Goal: Task Accomplishment & Management: Manage account settings

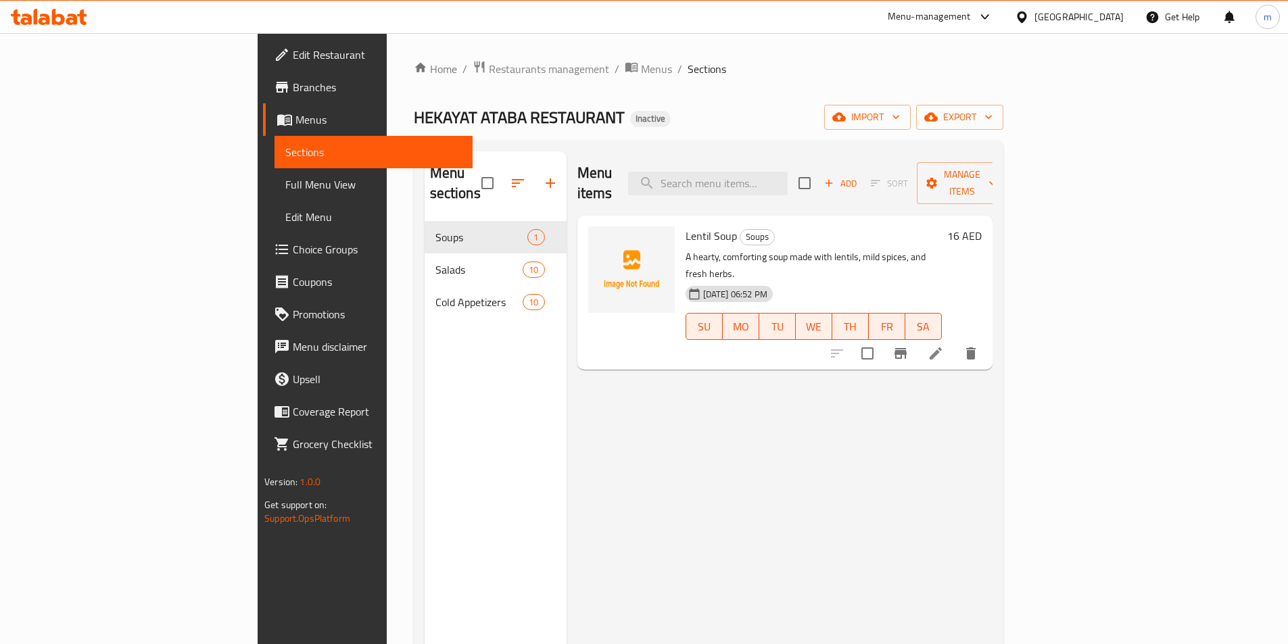
click at [1003, 91] on div "Home / Restaurants management / Menus / Sections HEKAYAT ATABA RESTAURANT Inact…" at bounding box center [708, 433] width 589 height 746
click at [846, 110] on icon "button" at bounding box center [839, 117] width 14 height 14
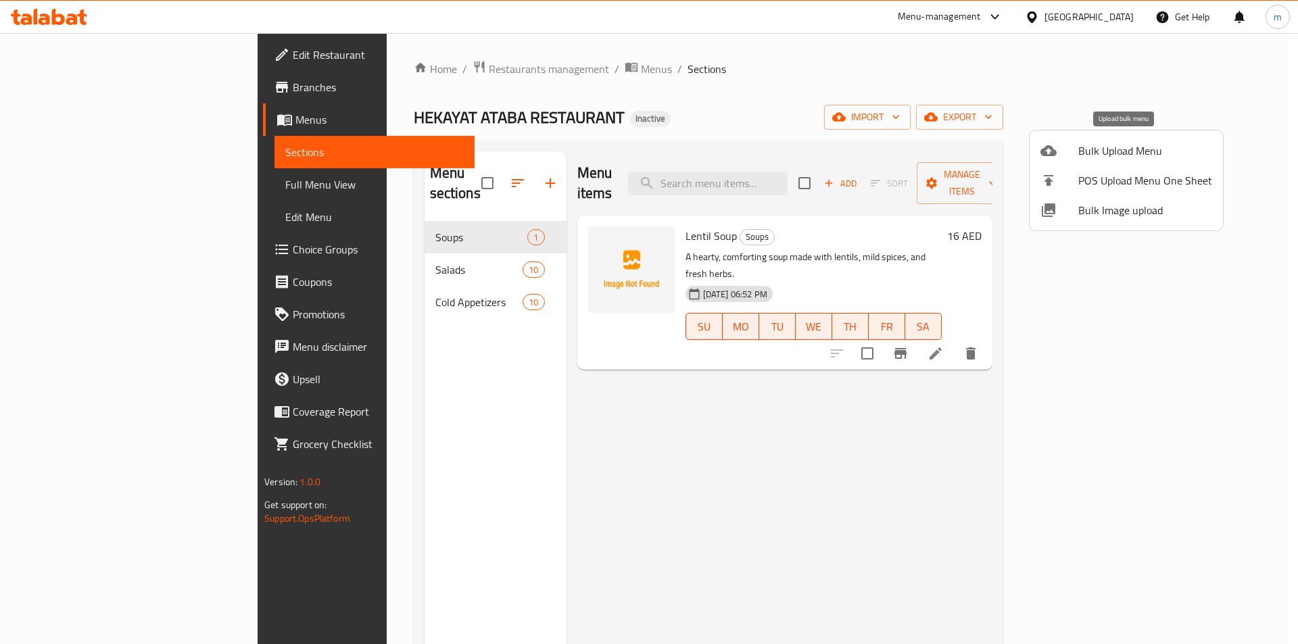
click at [1087, 159] on span "Bulk Upload Menu" at bounding box center [1145, 151] width 134 height 16
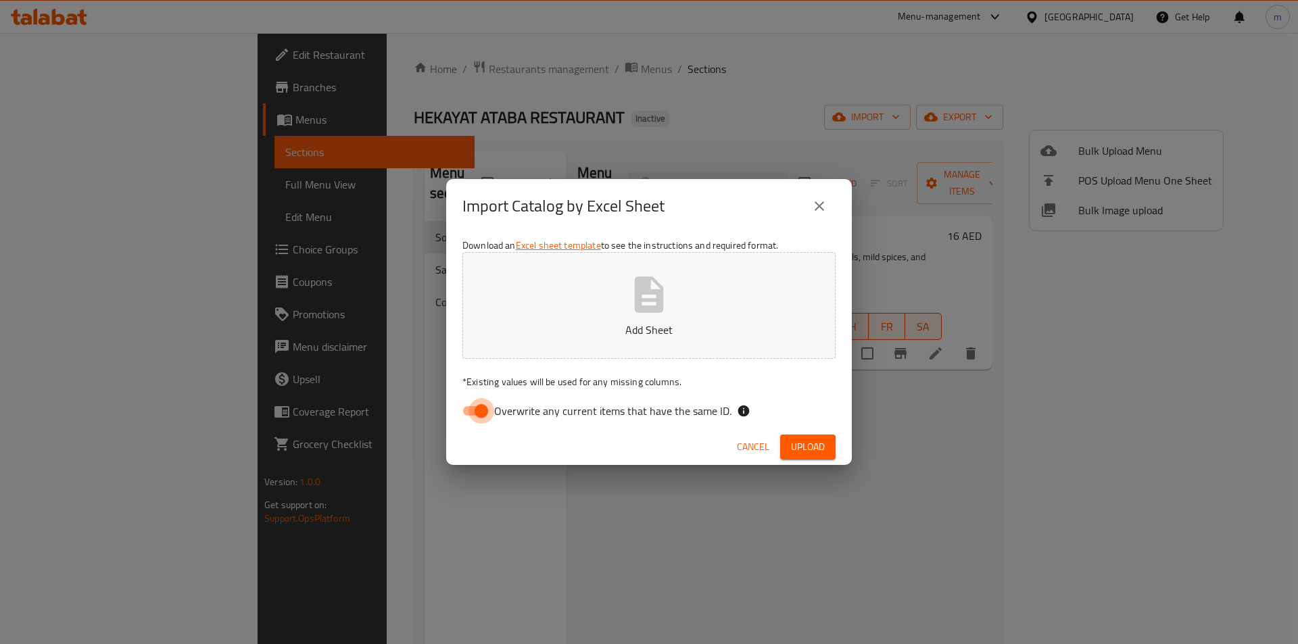
click at [485, 401] on input "Overwrite any current items that have the same ID." at bounding box center [481, 411] width 77 height 26
checkbox input "false"
click at [555, 351] on button "Add Sheet" at bounding box center [648, 305] width 373 height 107
click at [796, 449] on span "Upload" at bounding box center [808, 447] width 34 height 17
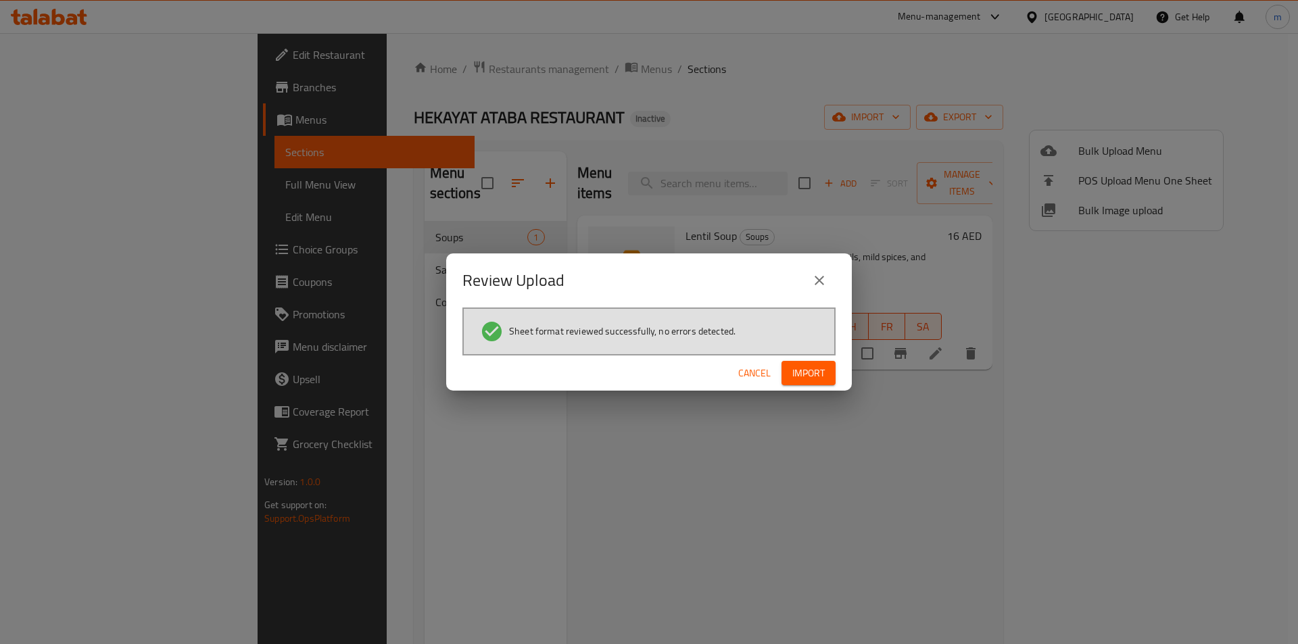
click at [798, 374] on span "Import" at bounding box center [808, 373] width 32 height 17
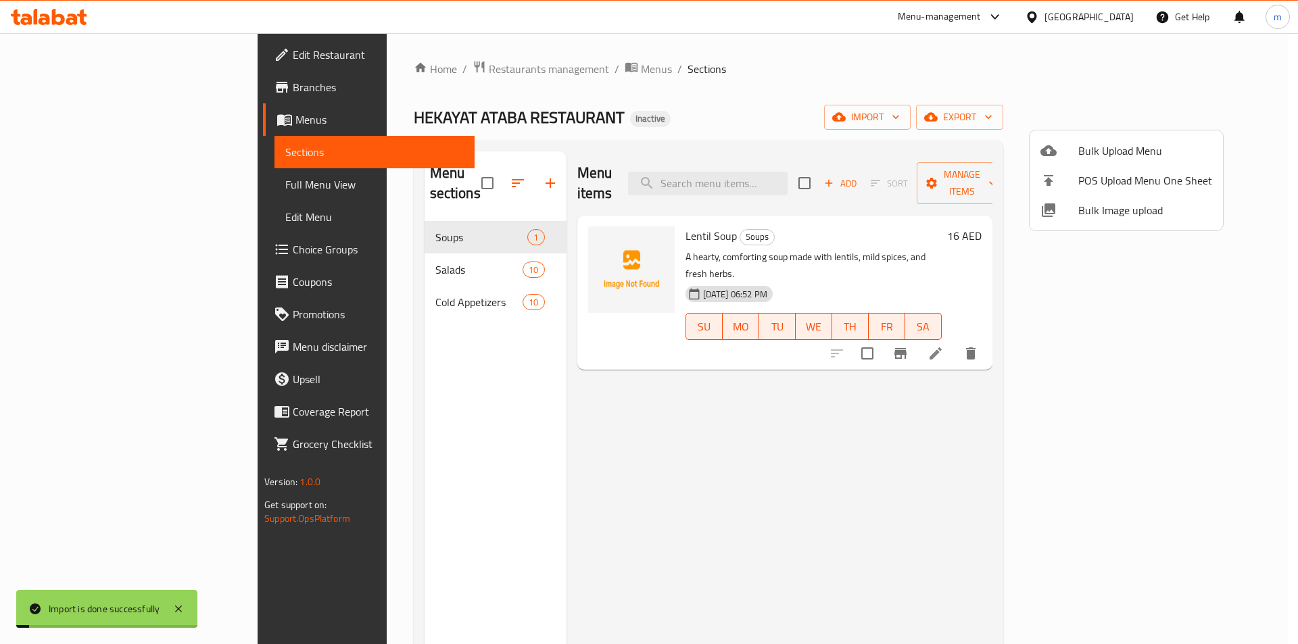
click at [92, 248] on div at bounding box center [649, 322] width 1298 height 644
click at [293, 248] on span "Choice Groups" at bounding box center [378, 249] width 171 height 16
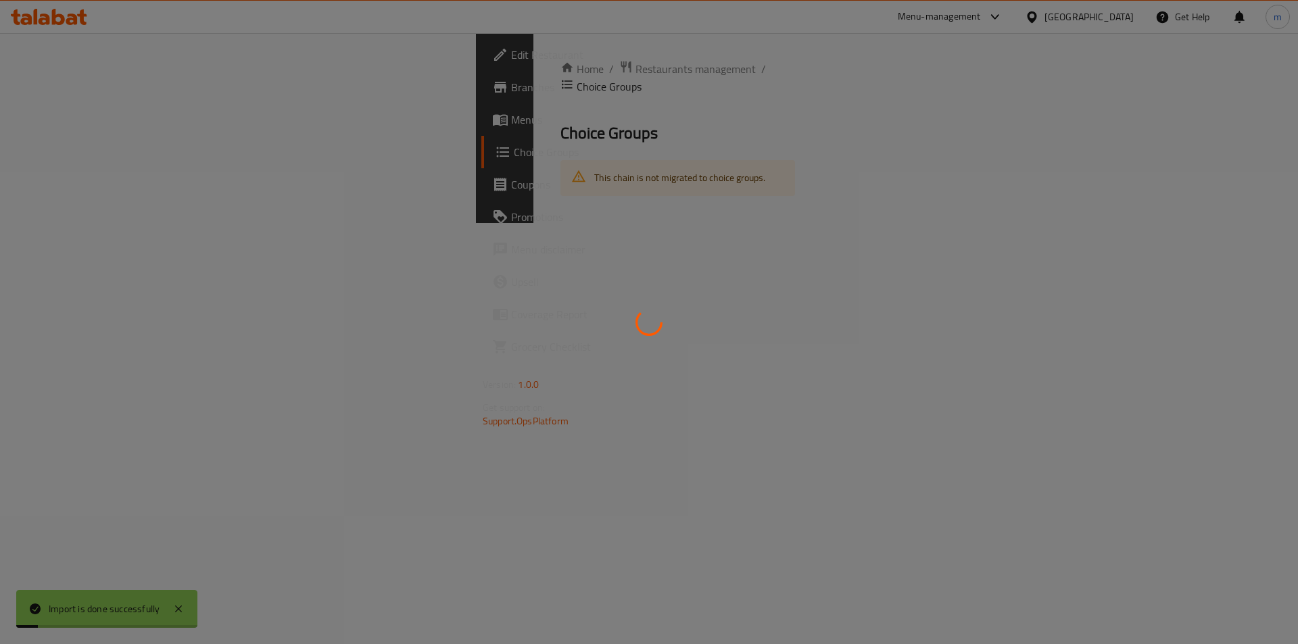
click at [92, 248] on div at bounding box center [649, 322] width 1298 height 644
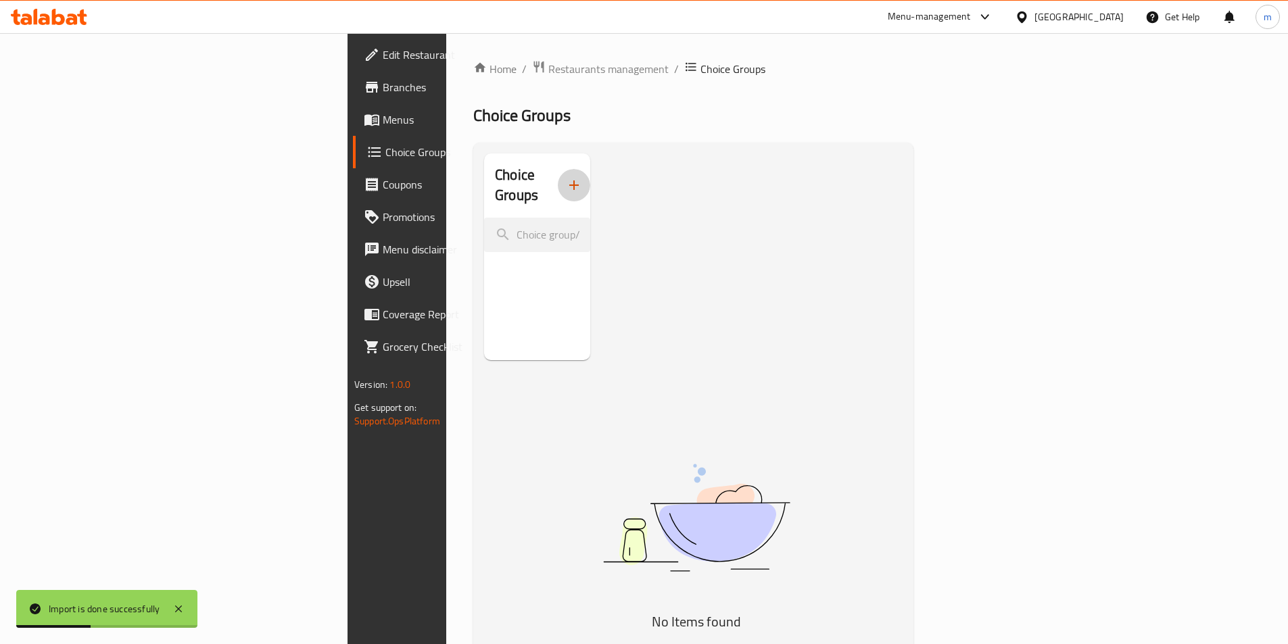
click at [558, 186] on button "button" at bounding box center [574, 185] width 32 height 32
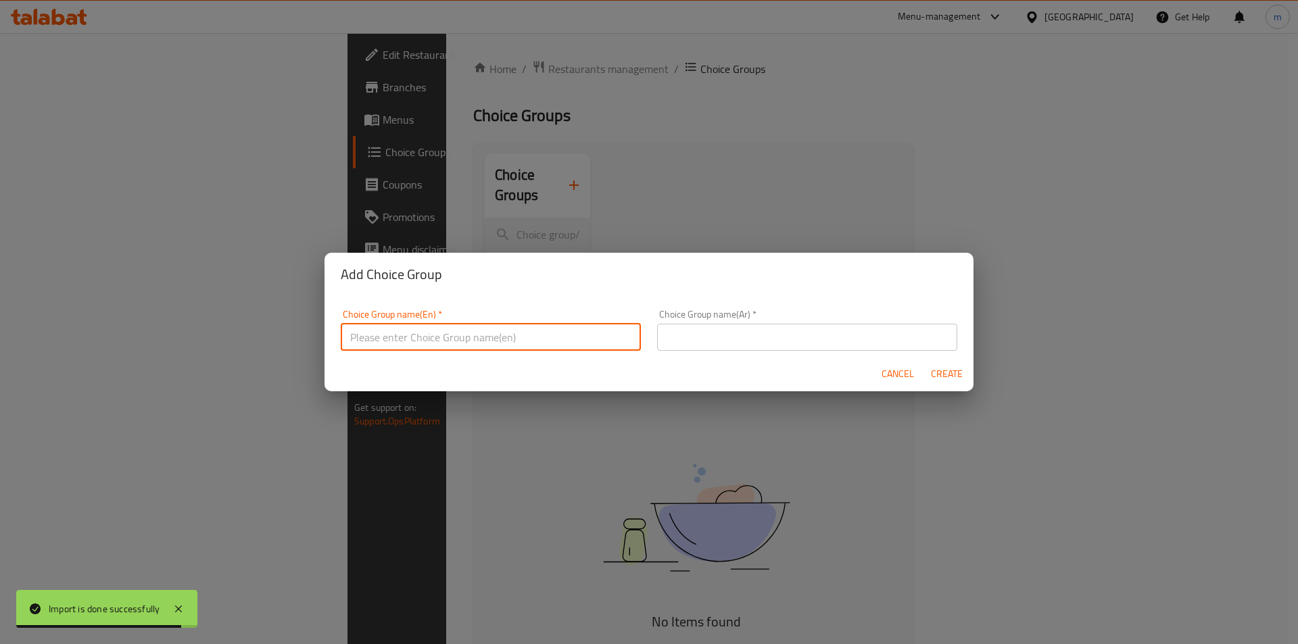
click at [373, 325] on input "text" at bounding box center [491, 337] width 300 height 27
type input "Your Choice Of"
click at [664, 335] on input "text" at bounding box center [807, 337] width 300 height 27
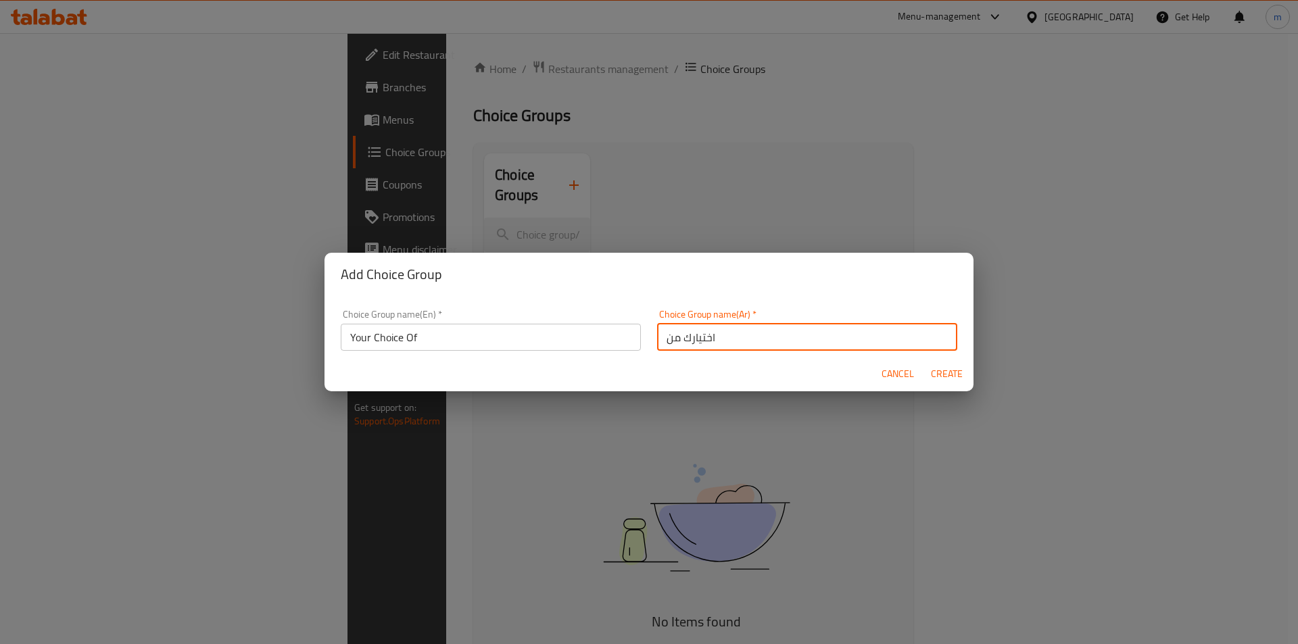
type input "اختيارك من"
click at [959, 372] on span "Create" at bounding box center [946, 374] width 32 height 17
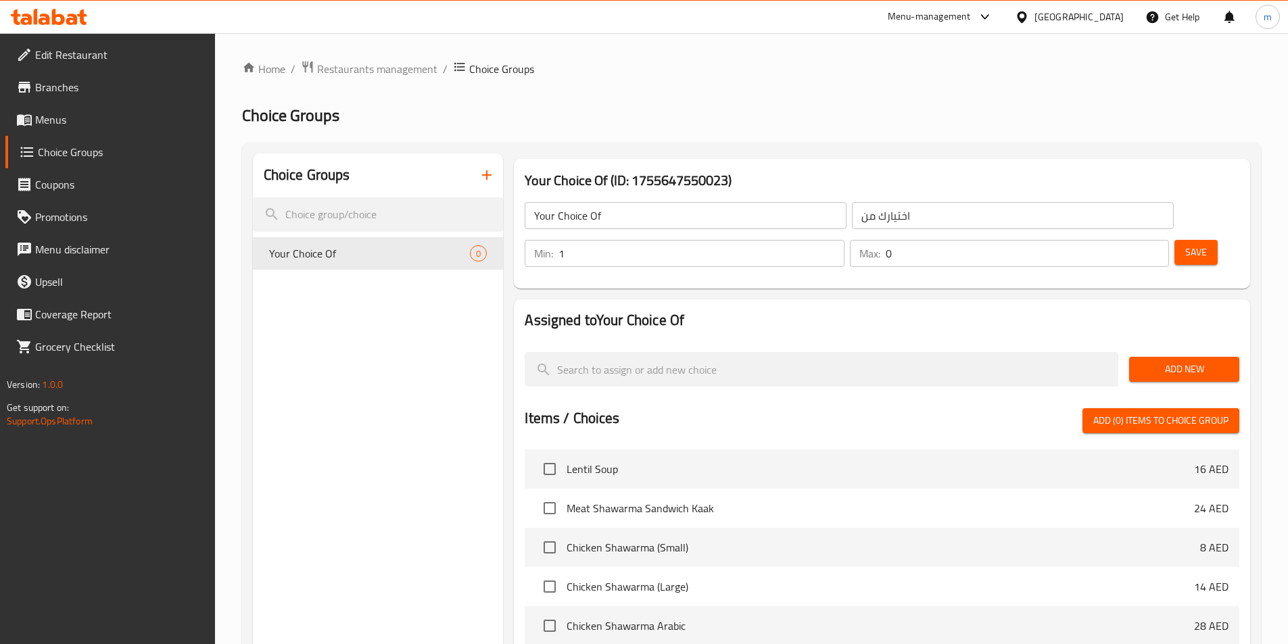
drag, startPoint x: 1053, startPoint y: 210, endPoint x: 1089, endPoint y: 209, distance: 36.5
type input "1"
click at [843, 240] on input "1" at bounding box center [700, 253] width 285 height 27
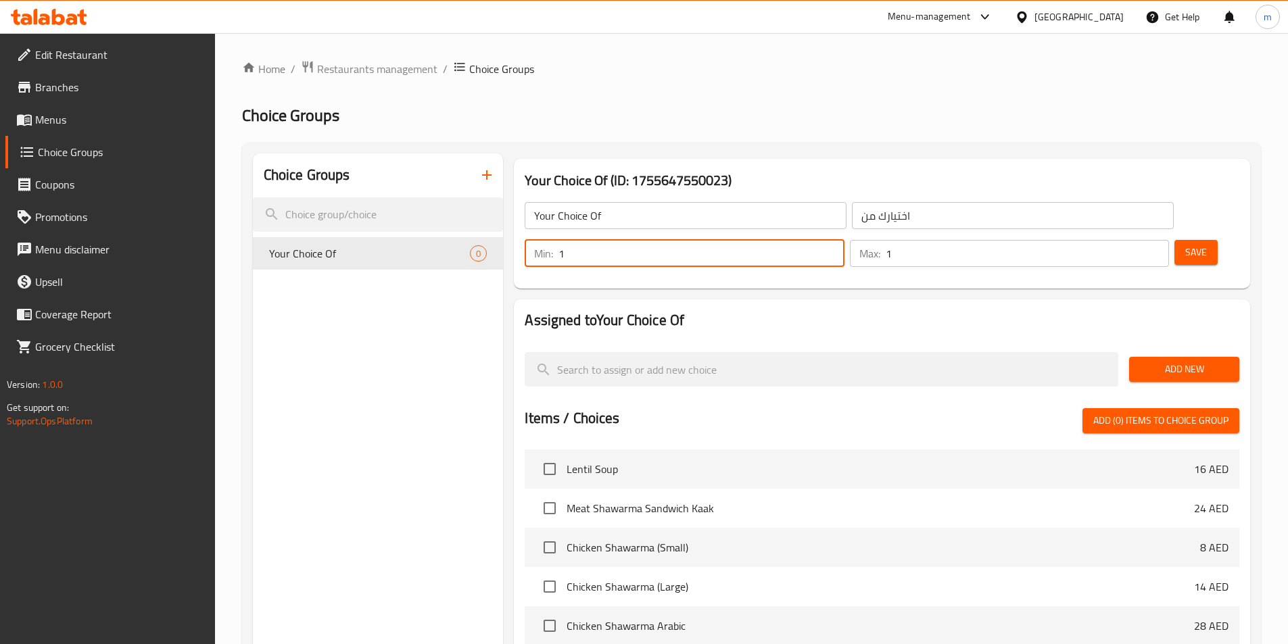
type input "1"
click at [1127, 240] on input "1" at bounding box center [1026, 253] width 283 height 27
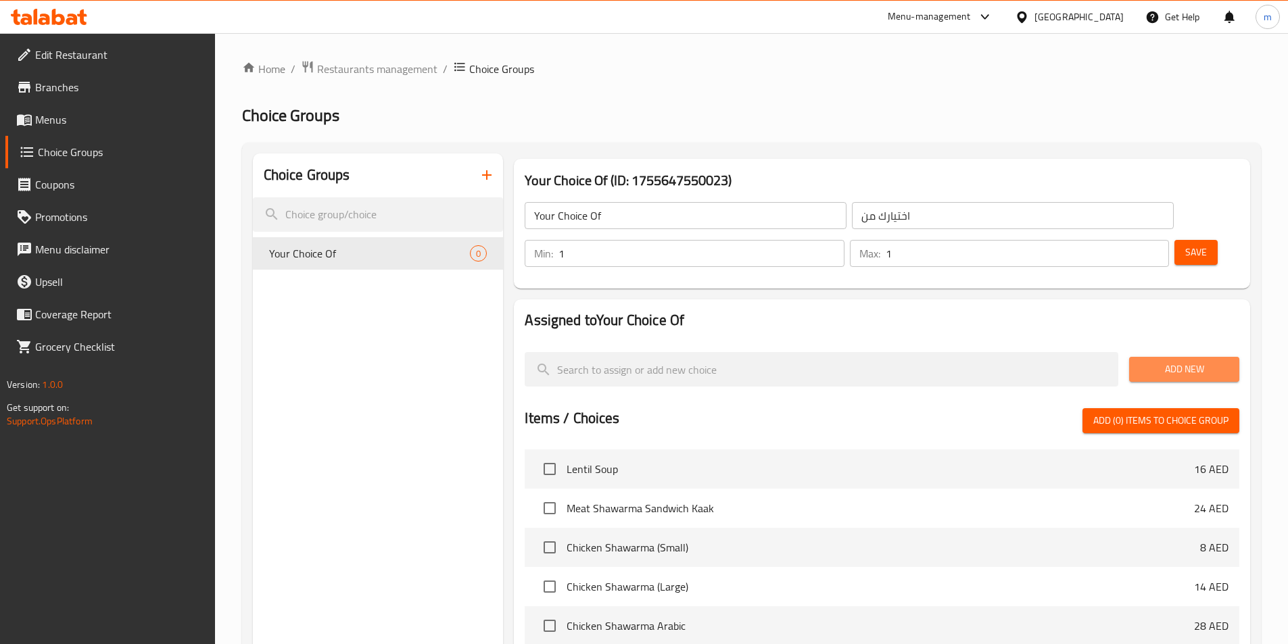
click at [1156, 361] on span "Add New" at bounding box center [1183, 369] width 89 height 17
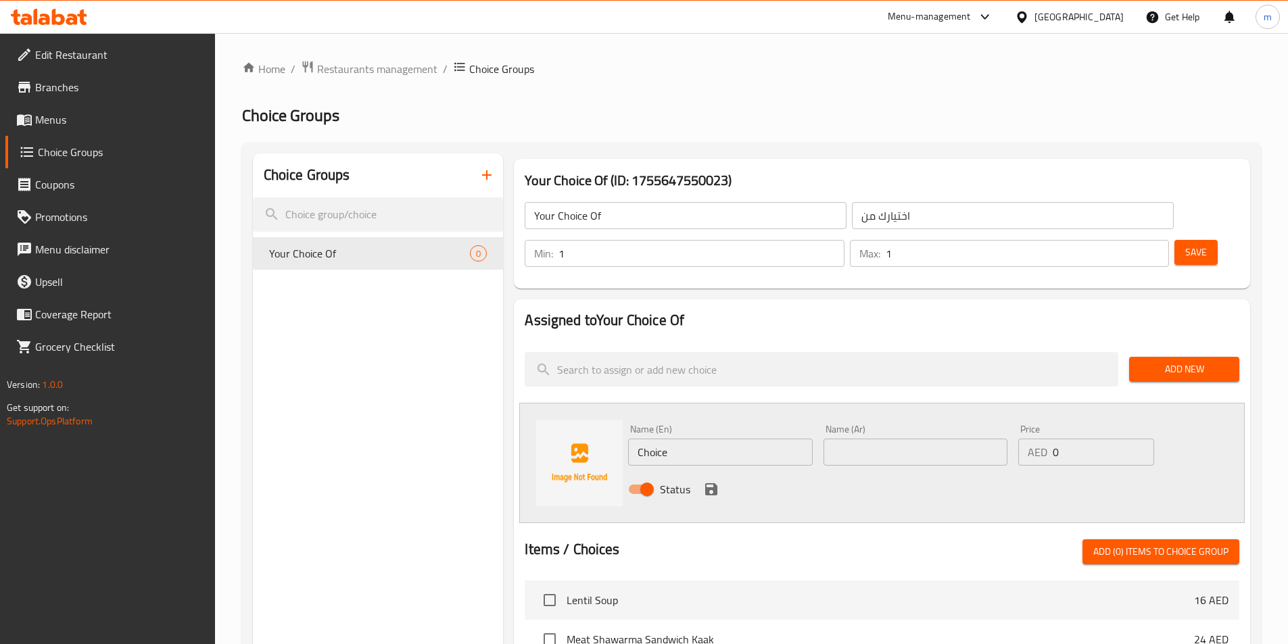
click at [723, 439] on input "Choice" at bounding box center [720, 452] width 184 height 27
paste input "tomato"
click at [724, 439] on input "tomato" at bounding box center [720, 452] width 184 height 27
paste input "sauce"
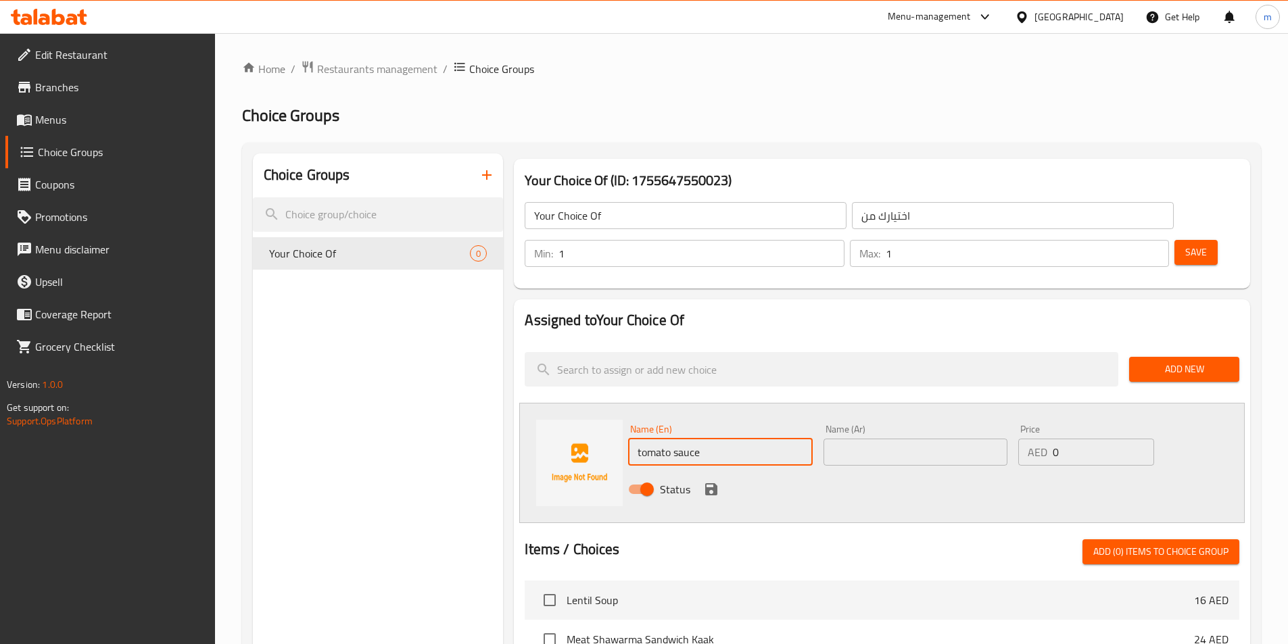
click at [678, 439] on input "tomato sauce" at bounding box center [720, 452] width 184 height 27
type input "Tomato Sauce"
click at [914, 439] on input "text" at bounding box center [915, 452] width 184 height 27
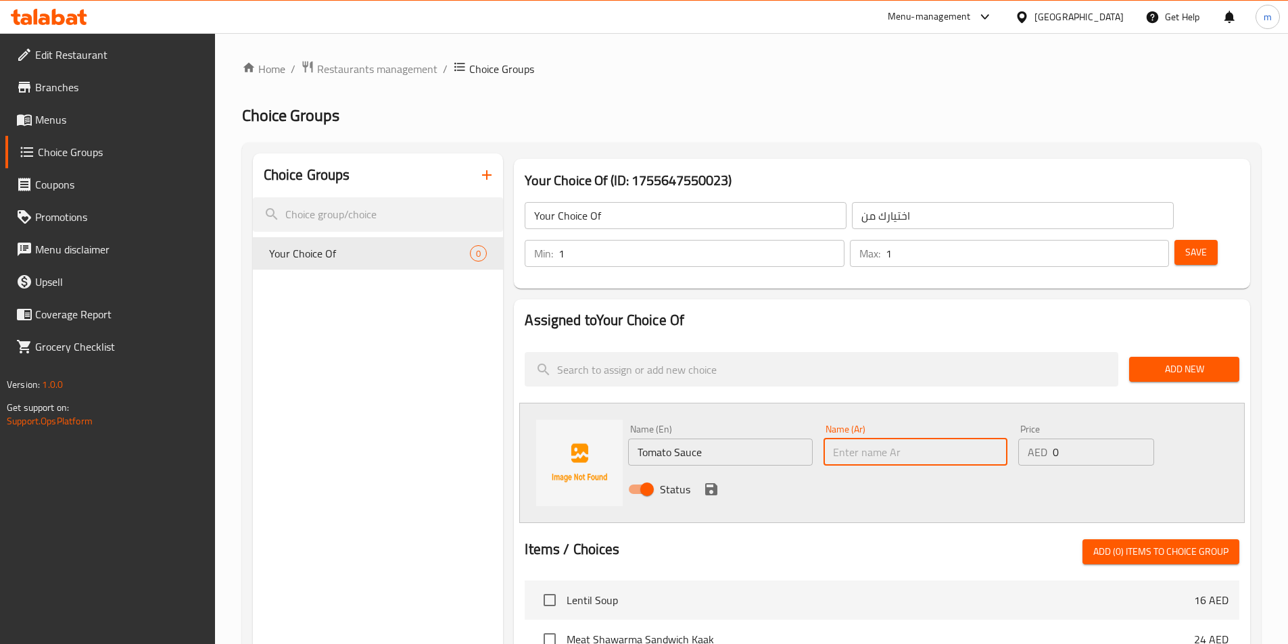
paste input "صلصة الطماطم"
type input "صلصة الطماطم"
click at [1091, 439] on input "0" at bounding box center [1102, 452] width 101 height 27
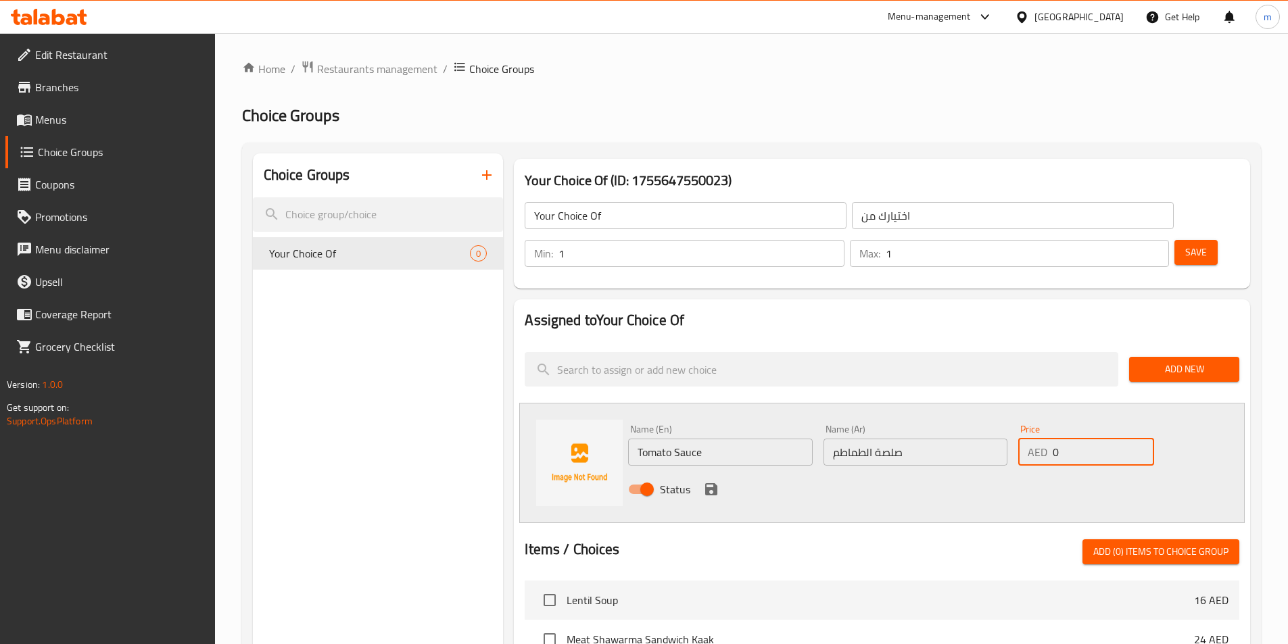
click at [1039, 471] on div "Status" at bounding box center [914, 489] width 585 height 36
click at [718, 481] on icon "save" at bounding box center [711, 489] width 16 height 16
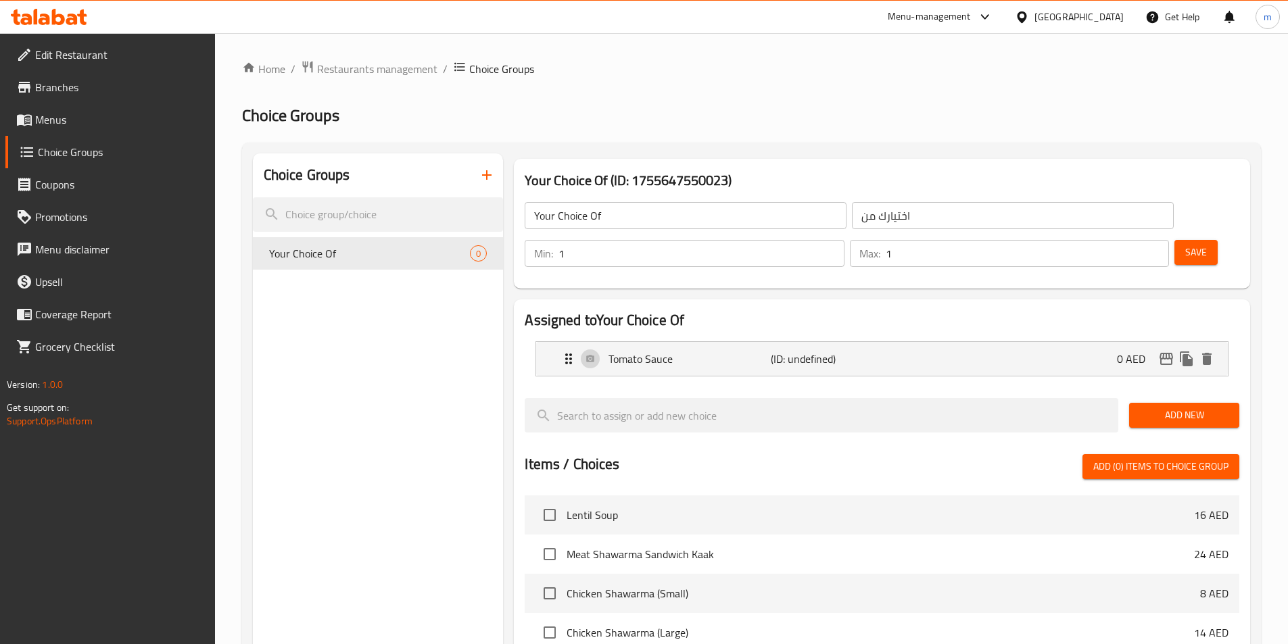
click at [1181, 407] on span "Add New" at bounding box center [1183, 415] width 89 height 17
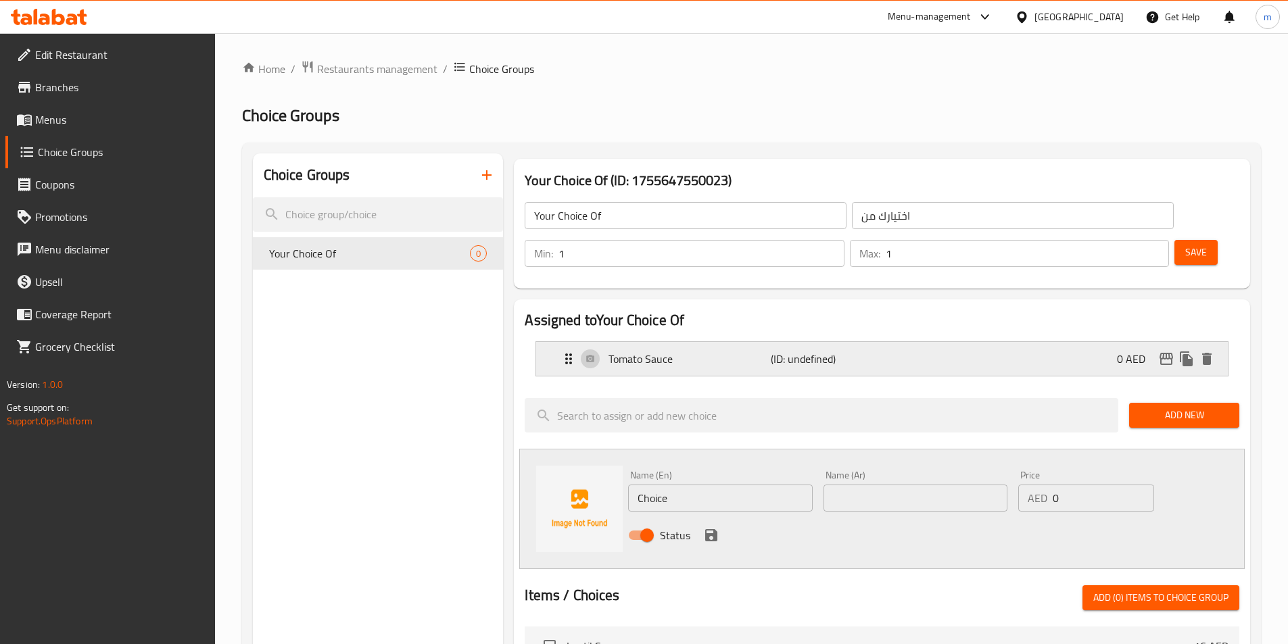
click at [777, 342] on div "Tomato Sauce (ID: undefined) 0 AED" at bounding box center [885, 359] width 651 height 34
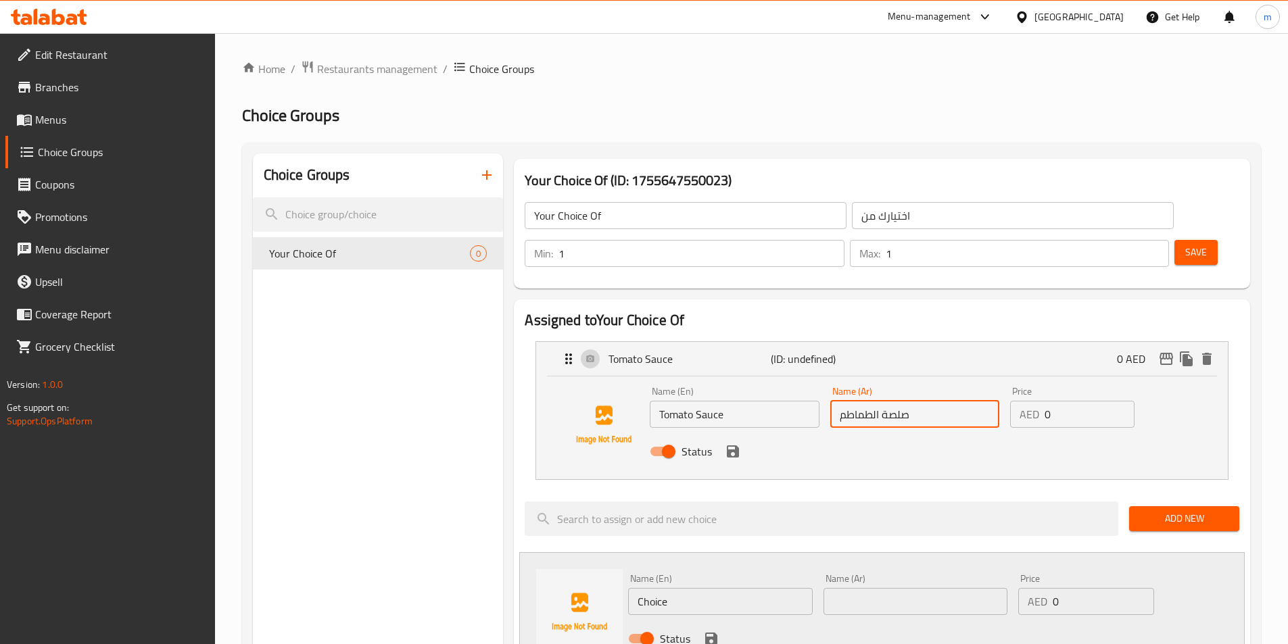
click at [889, 401] on input "صلصة الطماطم" at bounding box center [914, 414] width 169 height 27
click at [896, 401] on input "صلصة الطماطم" at bounding box center [914, 414] width 169 height 27
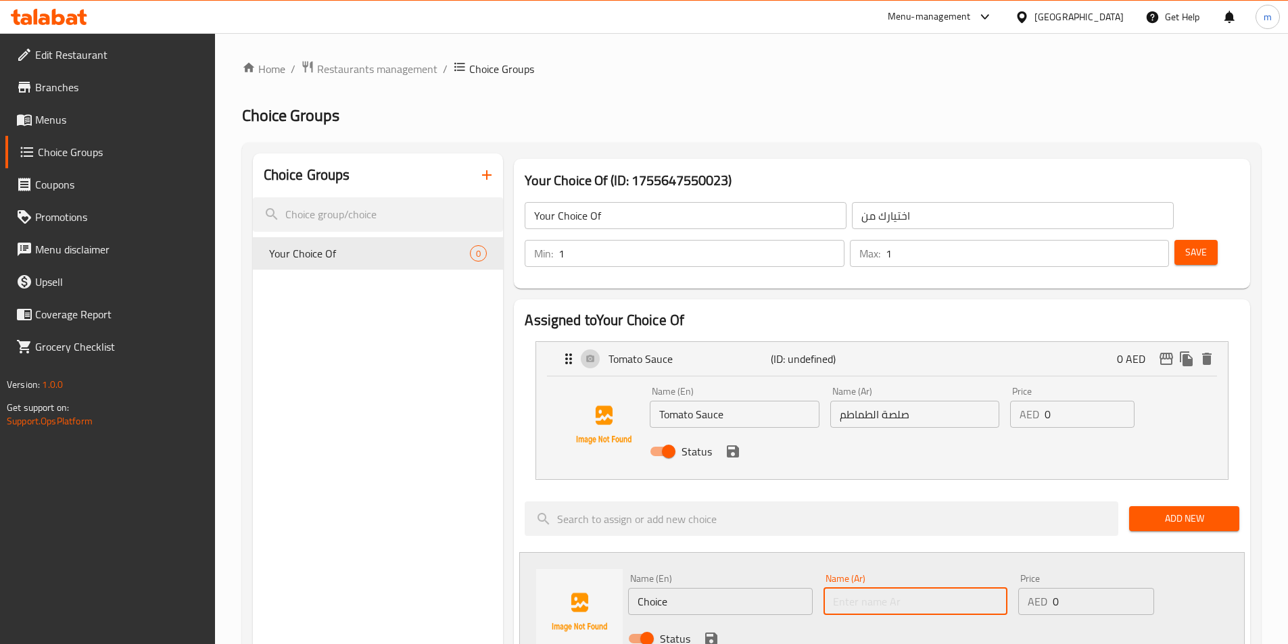
click at [891, 588] on input "text" at bounding box center [915, 601] width 184 height 27
paste input "صلصة"
click at [726, 392] on div "Name (En) Tomato Sauce Name (En)" at bounding box center [734, 407] width 180 height 52
type input "صلصة"
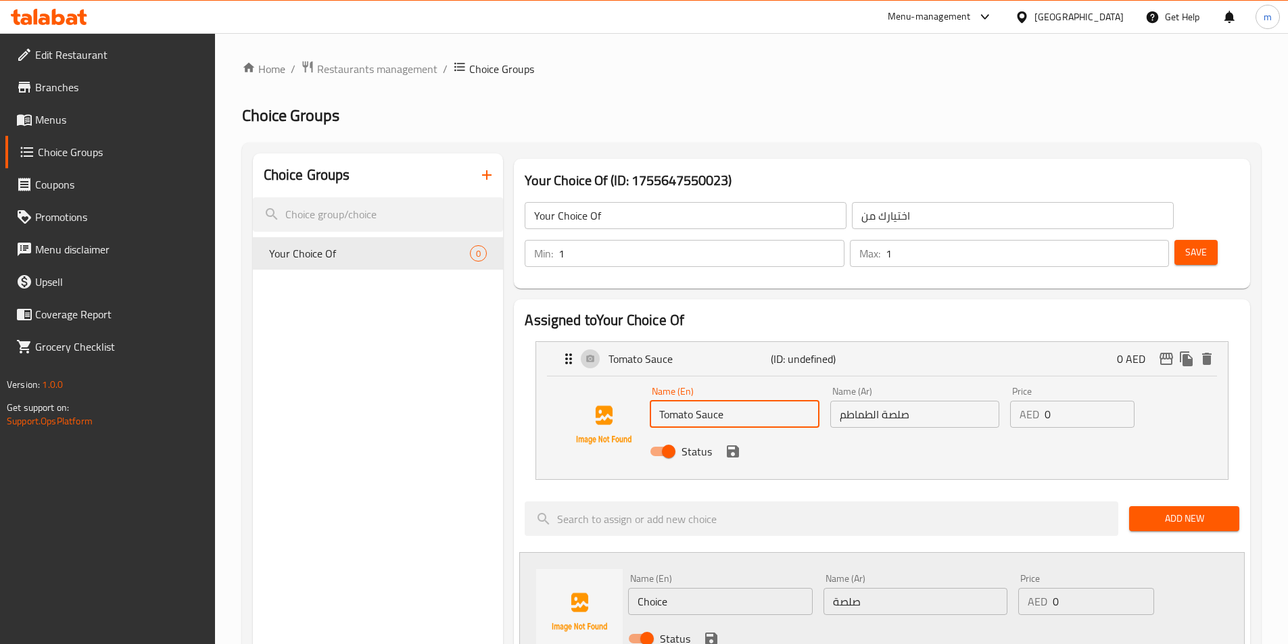
click at [720, 401] on input "Tomato Sauce" at bounding box center [734, 414] width 169 height 27
click at [716, 401] on input "Tomato Sauce" at bounding box center [734, 414] width 169 height 27
click at [678, 588] on input "Choice" at bounding box center [720, 601] width 184 height 27
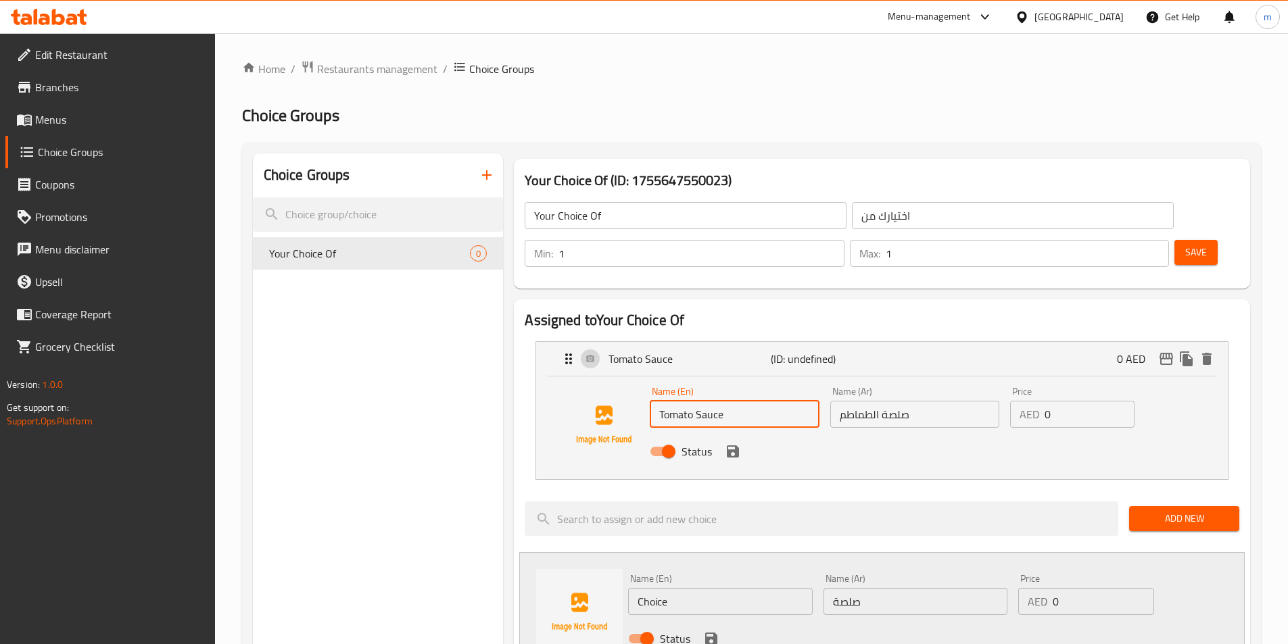
click at [678, 588] on input "Choice" at bounding box center [720, 601] width 184 height 27
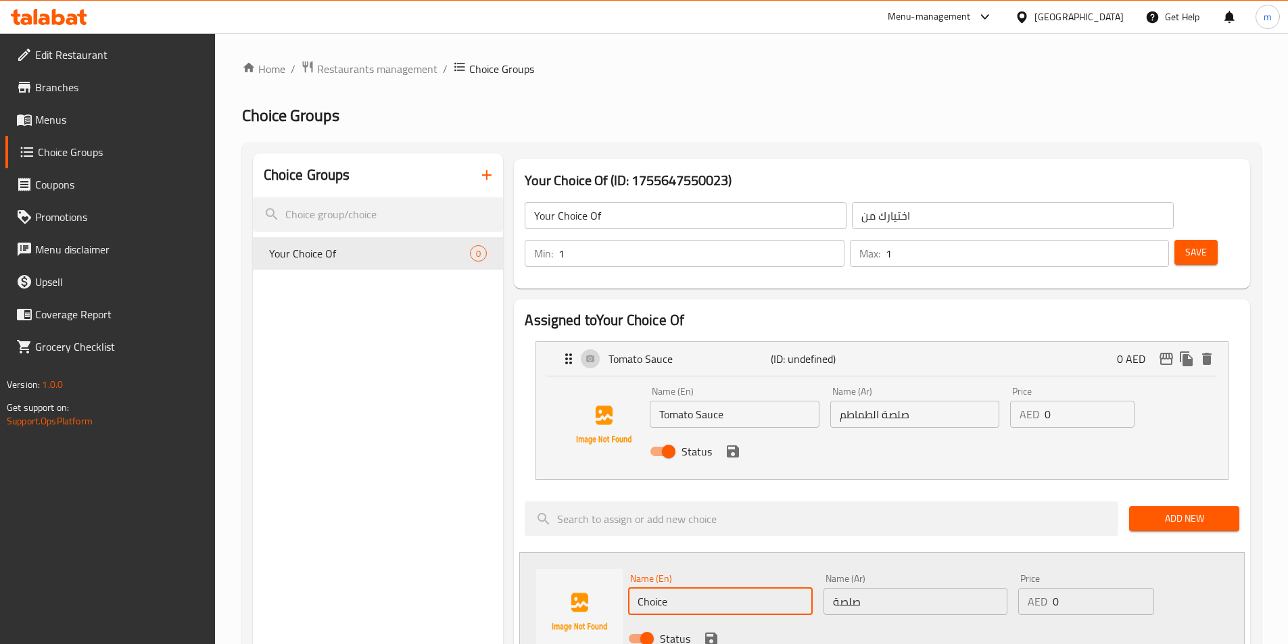
paste input "Sauce"
click at [678, 588] on input "Choice" at bounding box center [720, 601] width 184 height 27
type input "Sauce"
click at [873, 588] on input "صلصة" at bounding box center [915, 601] width 184 height 27
drag, startPoint x: 952, startPoint y: 618, endPoint x: 959, endPoint y: 619, distance: 7.5
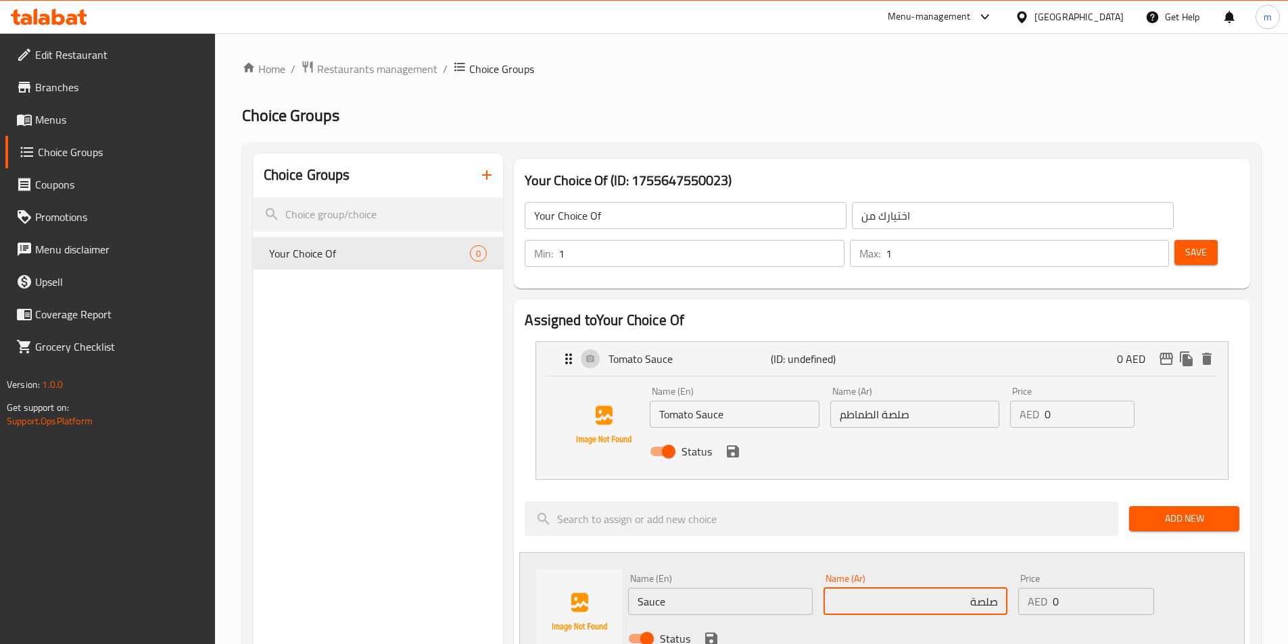
click at [952, 620] on div "Status" at bounding box center [914, 638] width 585 height 36
click at [980, 588] on input "صلصة" at bounding box center [915, 601] width 184 height 27
paste input "الرمان"
type input "صلصة الرمان"
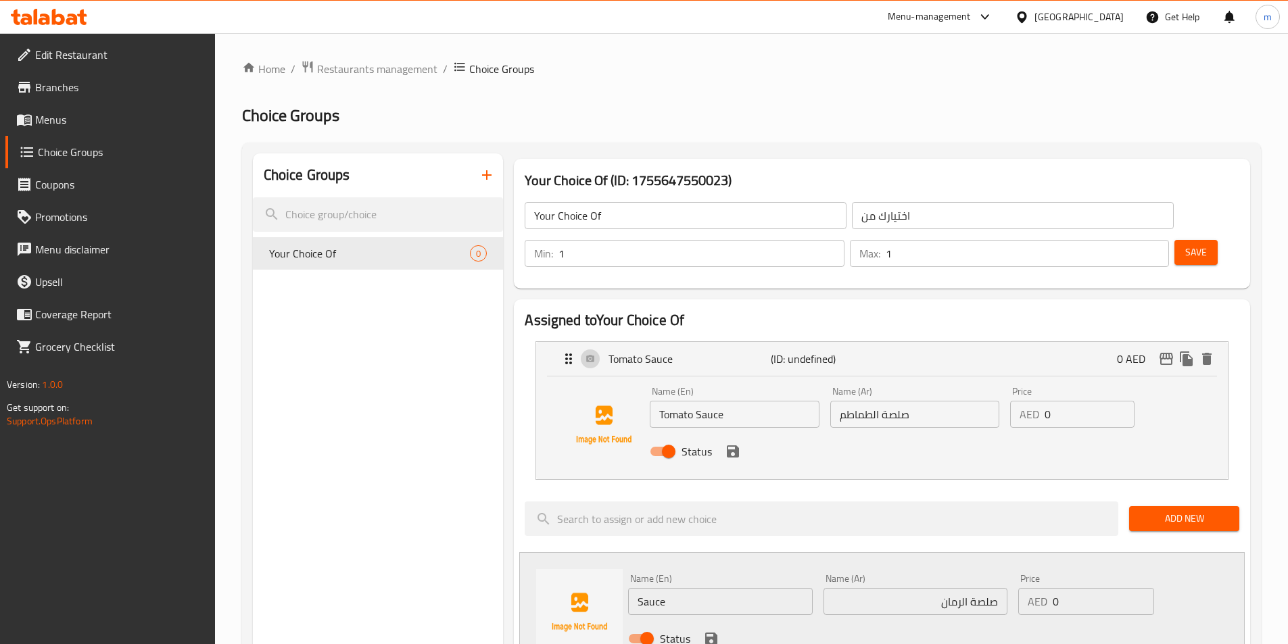
click at [636, 588] on input "Sauce" at bounding box center [720, 601] width 184 height 27
paste input "pomegranate"
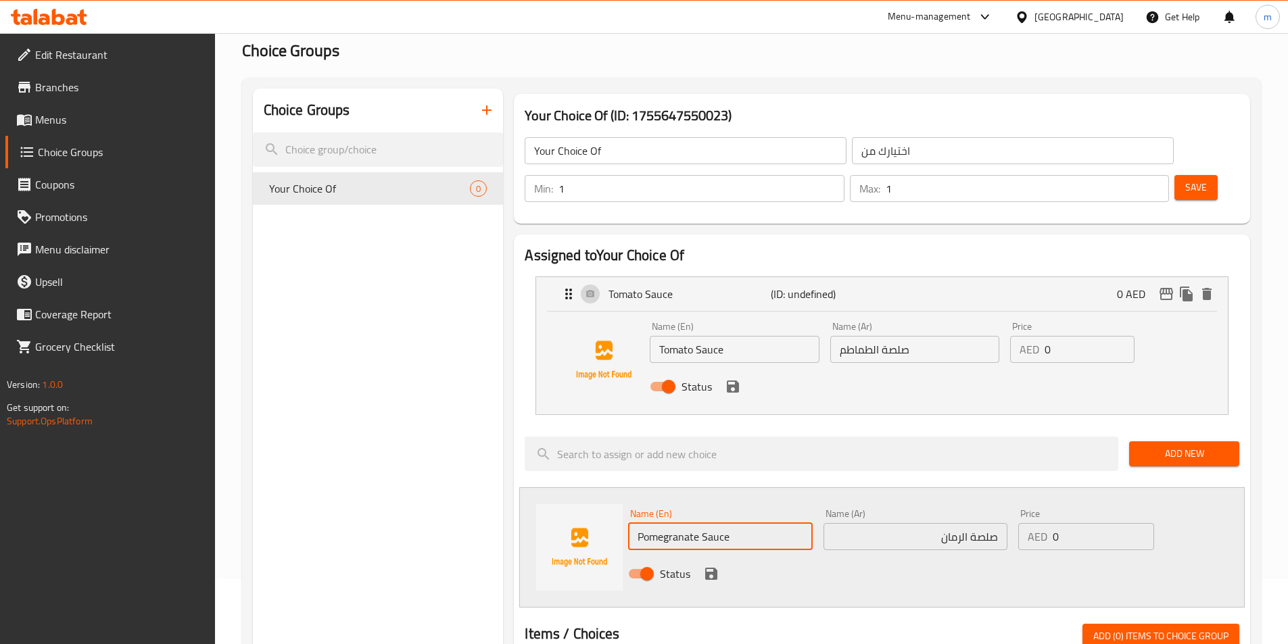
scroll to position [135, 0]
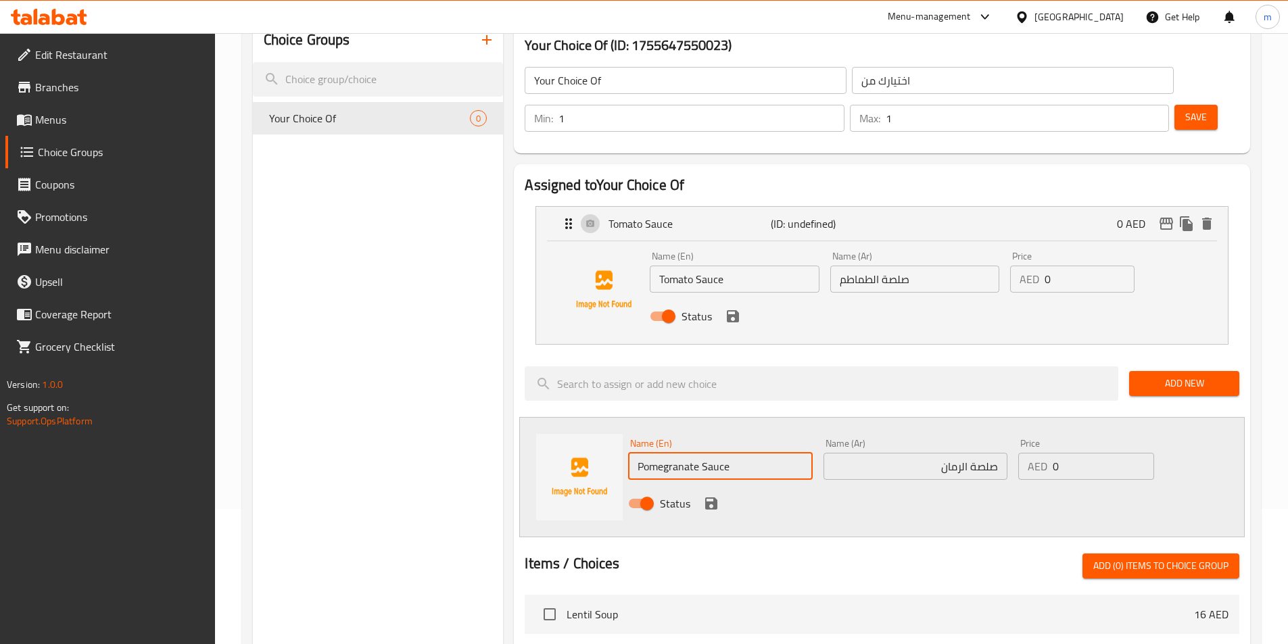
type input "Pomegranate Sauce"
click at [710, 497] on icon "save" at bounding box center [711, 503] width 12 height 12
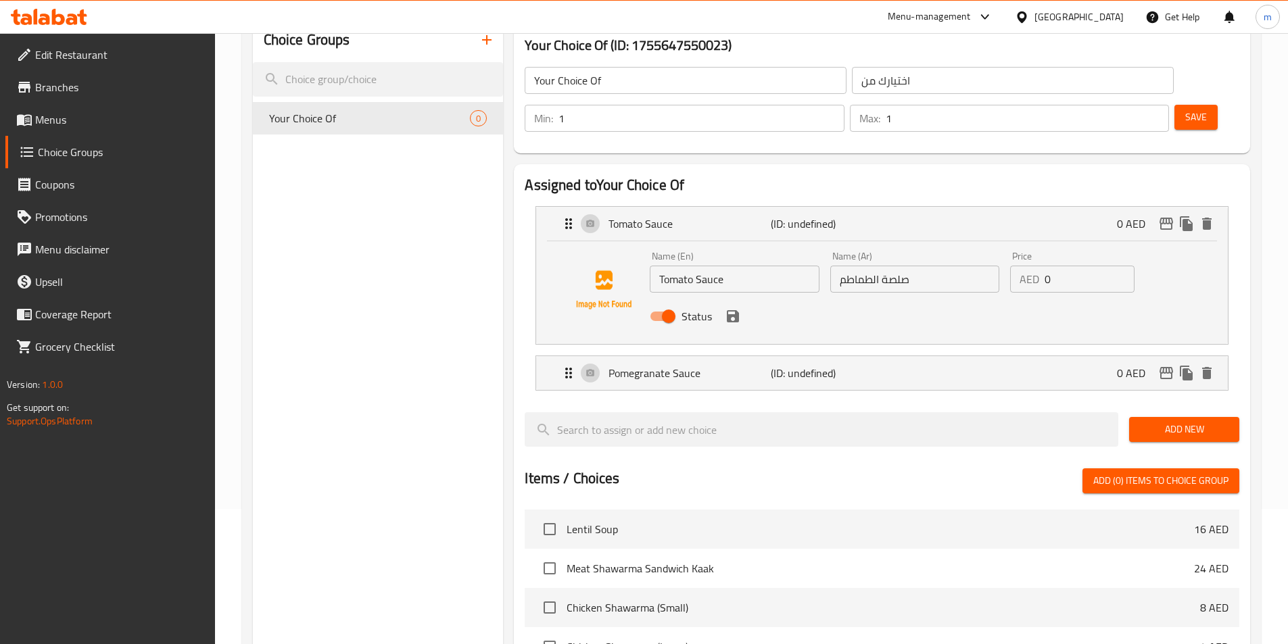
click at [736, 298] on div "Status" at bounding box center [914, 316] width 540 height 36
click at [733, 310] on icon "save" at bounding box center [733, 316] width 12 height 12
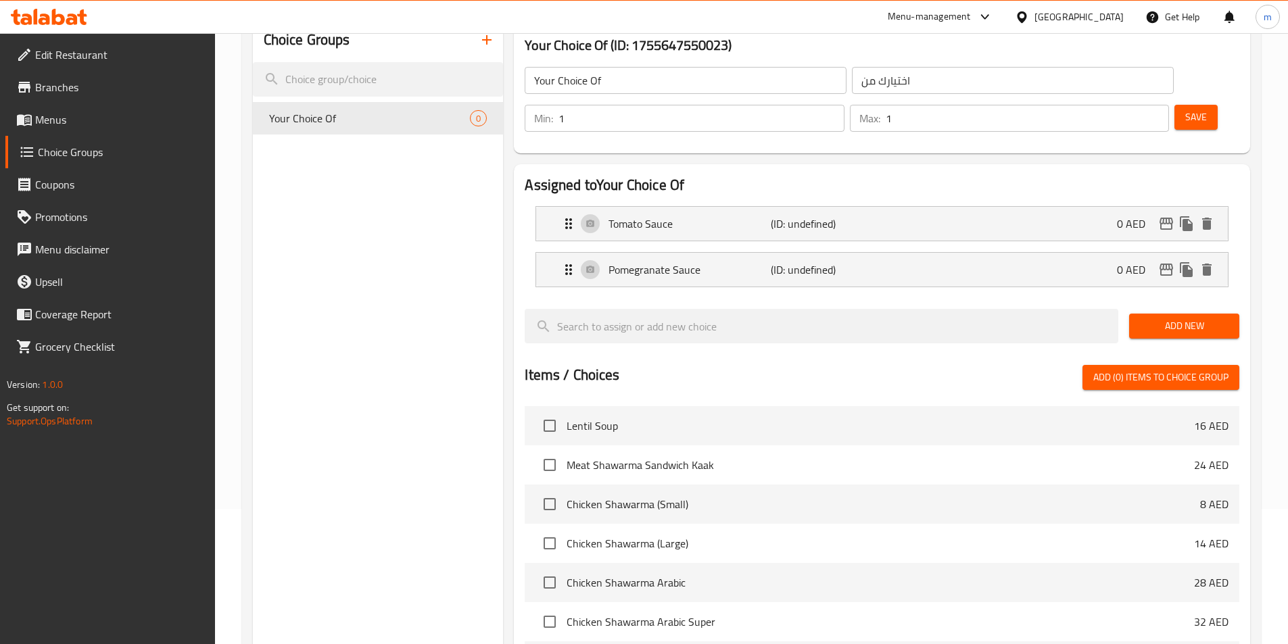
click at [1185, 109] on span "Save" at bounding box center [1196, 117] width 22 height 17
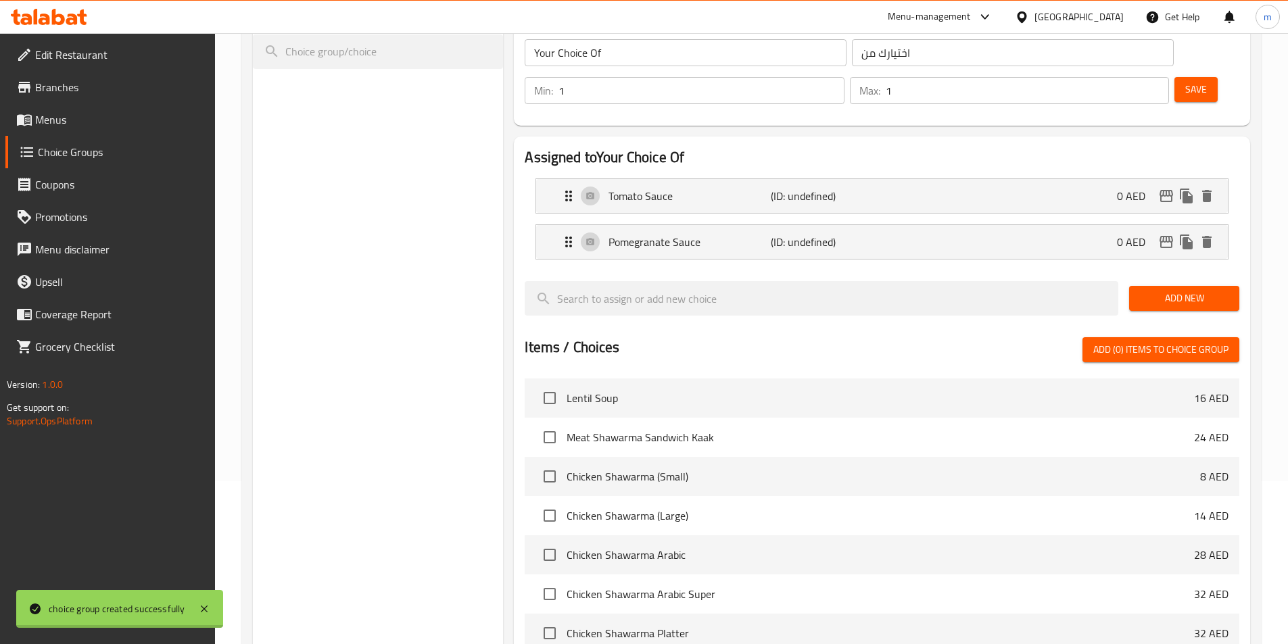
scroll to position [389, 0]
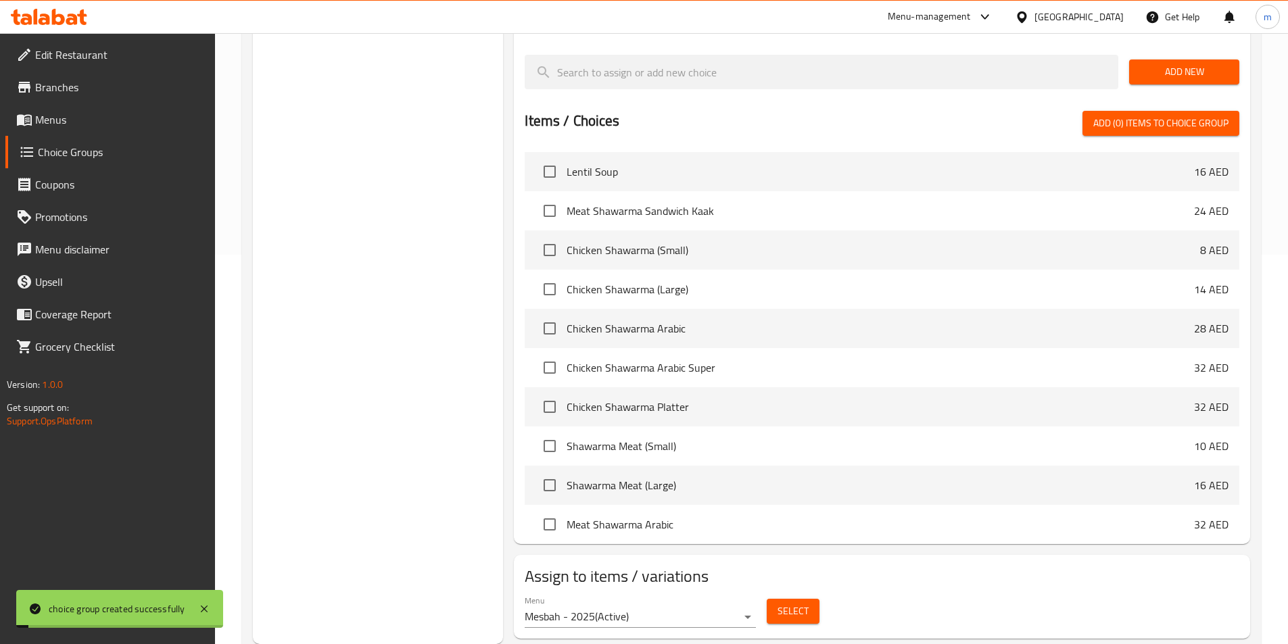
click at [793, 603] on span "Select" at bounding box center [792, 611] width 31 height 17
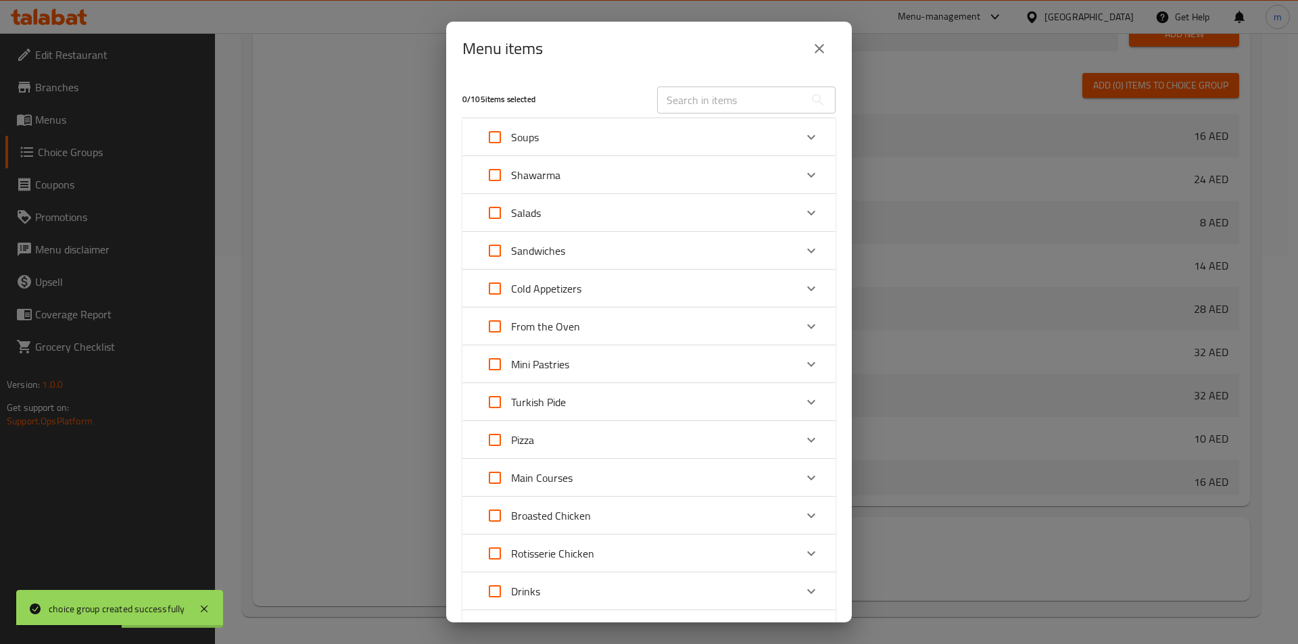
click at [700, 96] on input "text" at bounding box center [730, 100] width 147 height 27
paste input "Sfiha (Meat Flat Bread)"
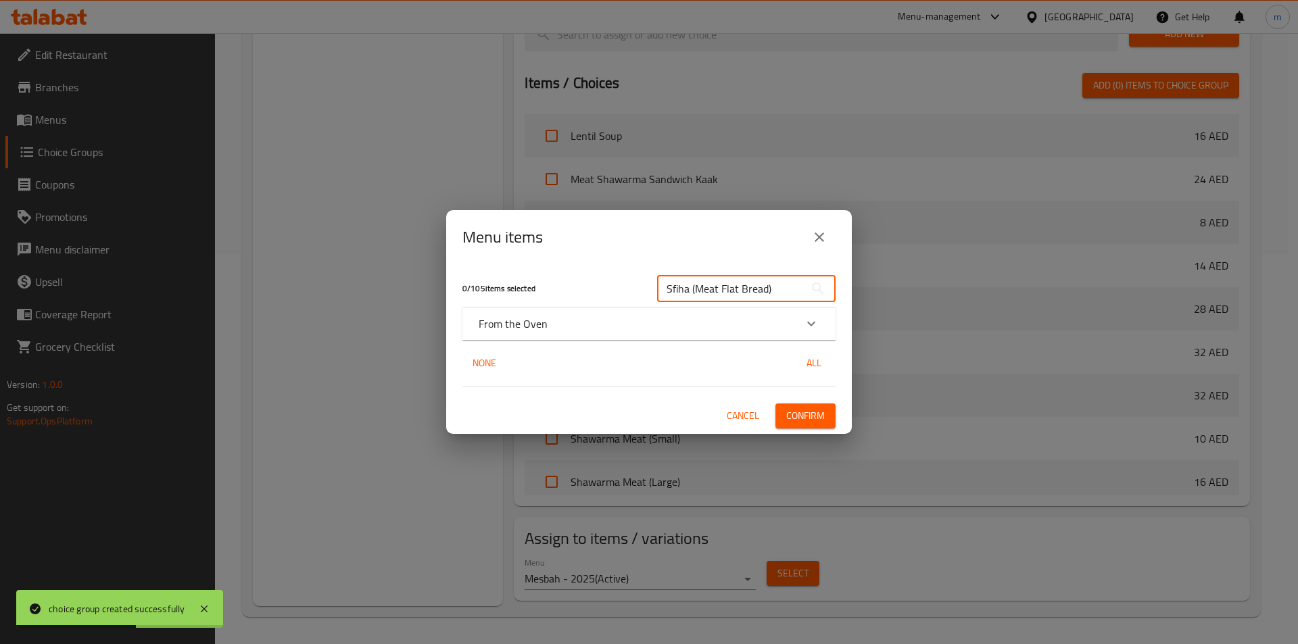
type input "Sfiha (Meat Flat Bread)"
click at [504, 316] on p "From the Oven" at bounding box center [513, 324] width 69 height 16
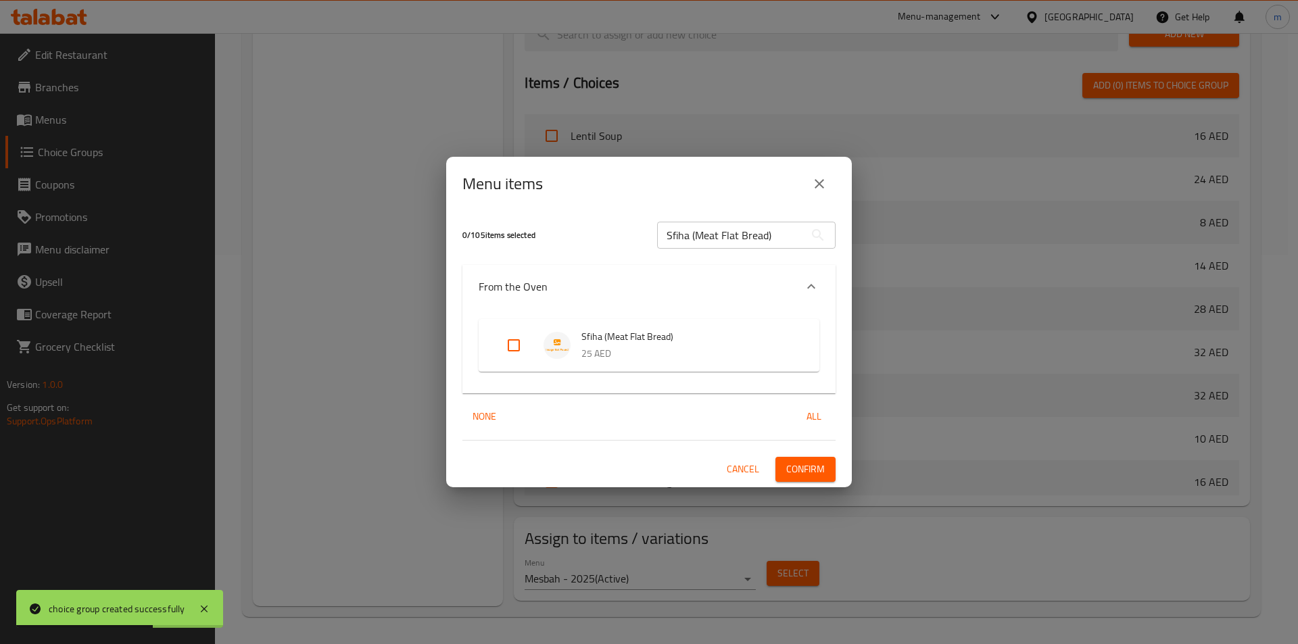
click at [507, 336] on input "Expand" at bounding box center [513, 345] width 32 height 32
checkbox input "true"
click at [795, 457] on button "Confirm" at bounding box center [805, 469] width 60 height 25
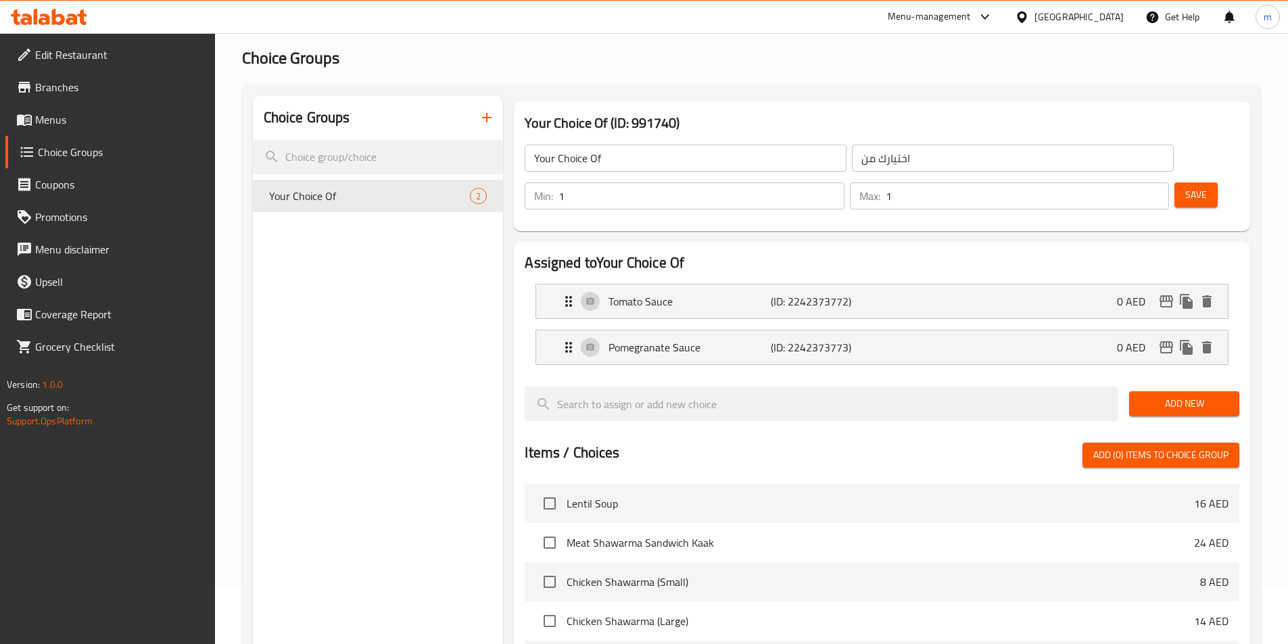
scroll to position [0, 0]
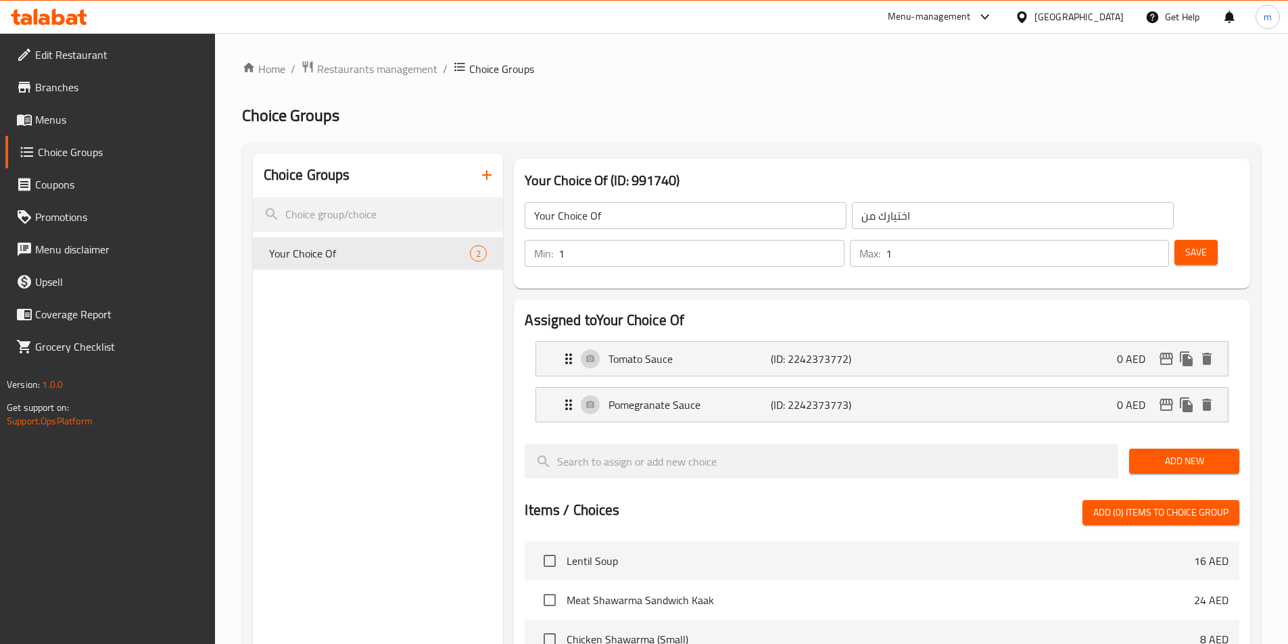
click at [483, 196] on div "Choice Groups" at bounding box center [378, 175] width 251 height 44
click at [485, 184] on button "button" at bounding box center [486, 175] width 32 height 32
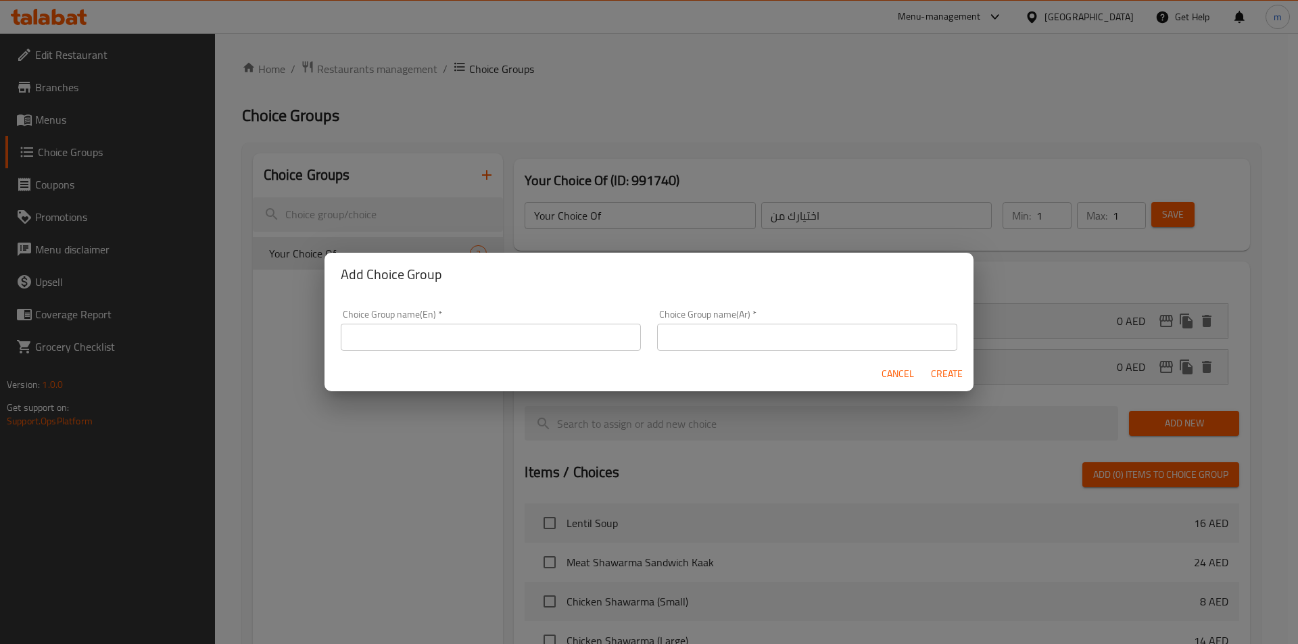
click at [491, 319] on div "Choice Group name(En)   * Choice Group name(En) *" at bounding box center [491, 330] width 300 height 41
click at [487, 322] on div "Choice Group name(En)   * Choice Group name(En) *" at bounding box center [491, 330] width 300 height 41
click at [487, 338] on input "text" at bounding box center [491, 337] width 300 height 27
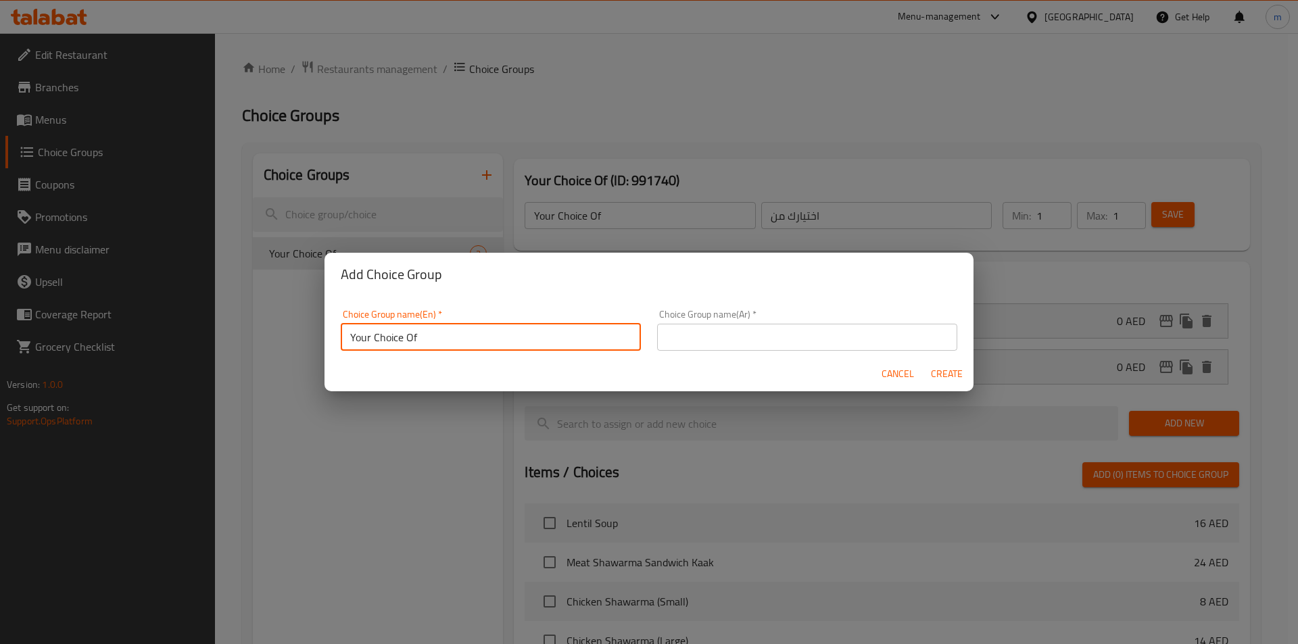
type input "Your Choice Of"
click at [686, 345] on input "text" at bounding box center [807, 337] width 300 height 27
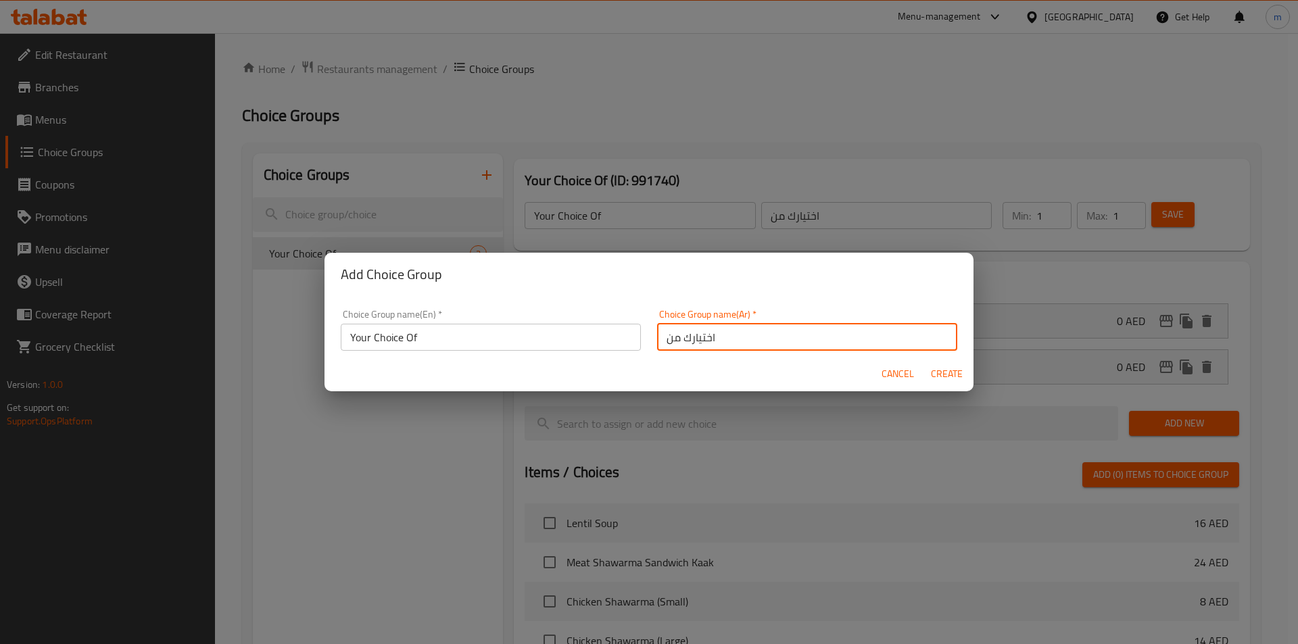
type input "اختيارك من"
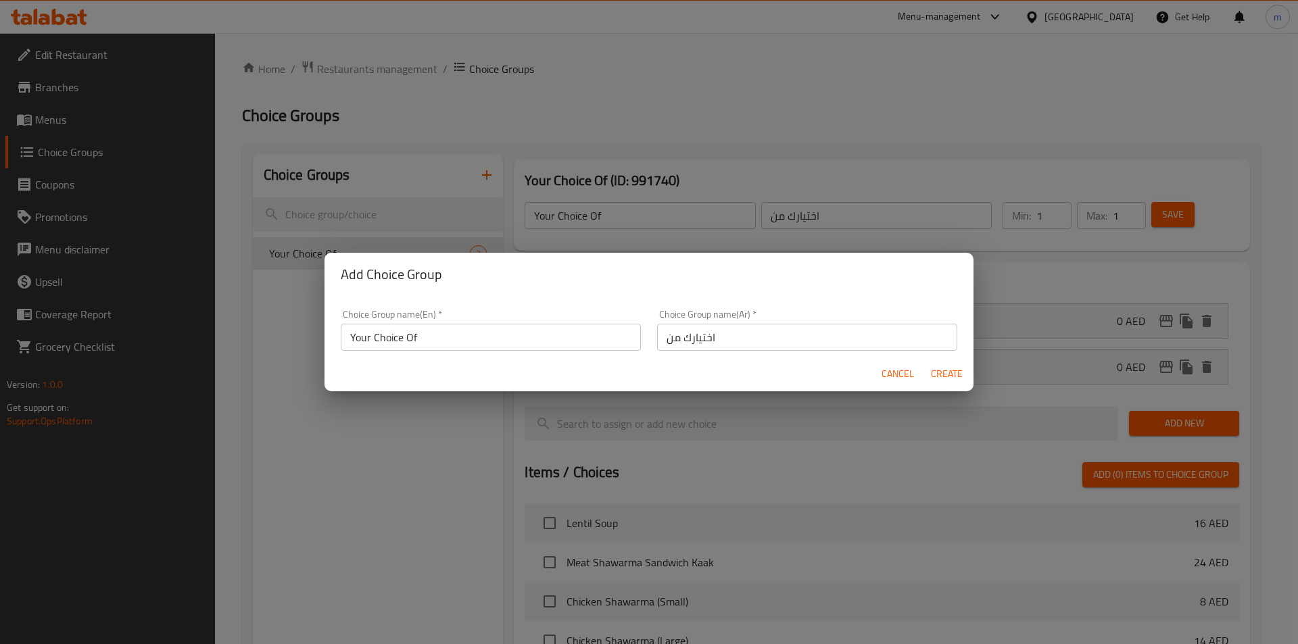
click at [968, 376] on div "Cancel Create" at bounding box center [648, 374] width 649 height 36
click at [948, 374] on span "Create" at bounding box center [946, 374] width 32 height 17
type input "Your Choice Of"
type input "اختيارك من"
type input "0"
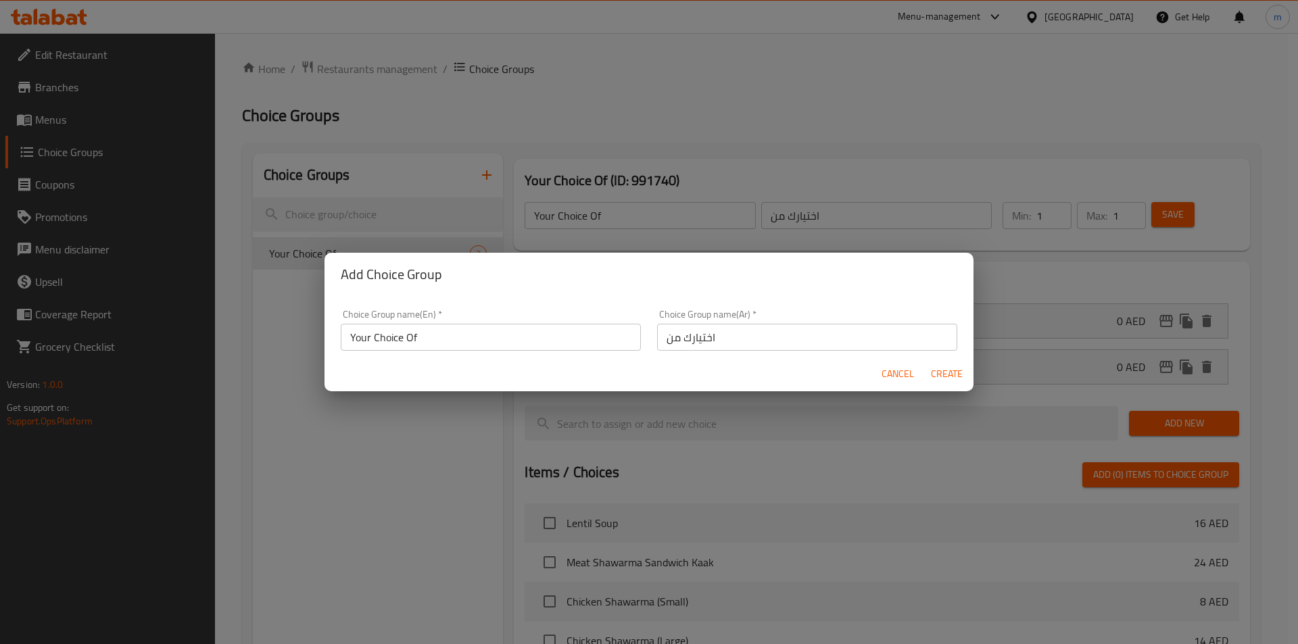
type input "0"
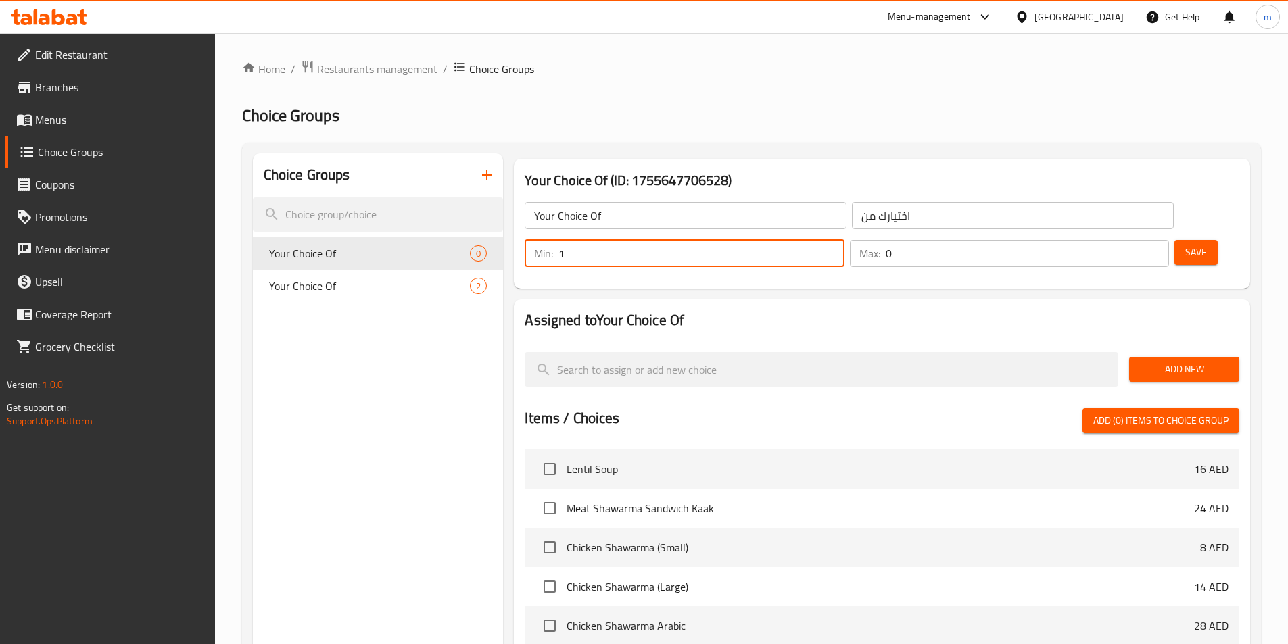
type input "1"
click at [843, 240] on input "1" at bounding box center [700, 253] width 285 height 27
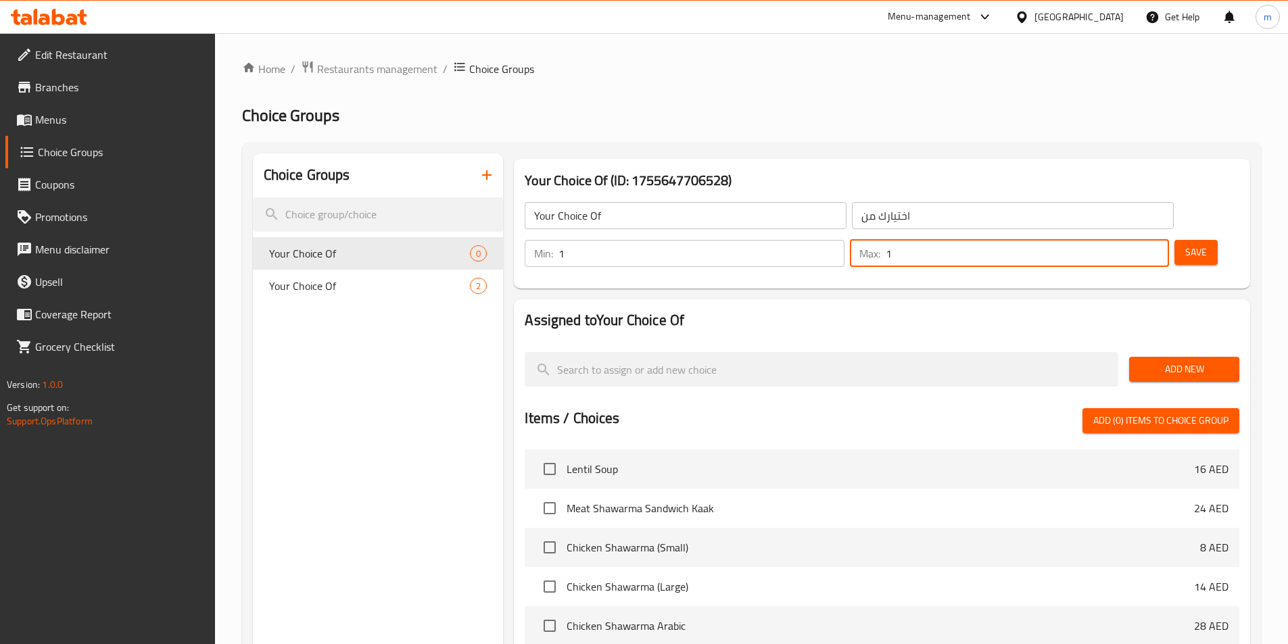
type input "1"
click at [1132, 240] on input "1" at bounding box center [1026, 253] width 283 height 27
click at [1201, 361] on span "Add New" at bounding box center [1183, 369] width 89 height 17
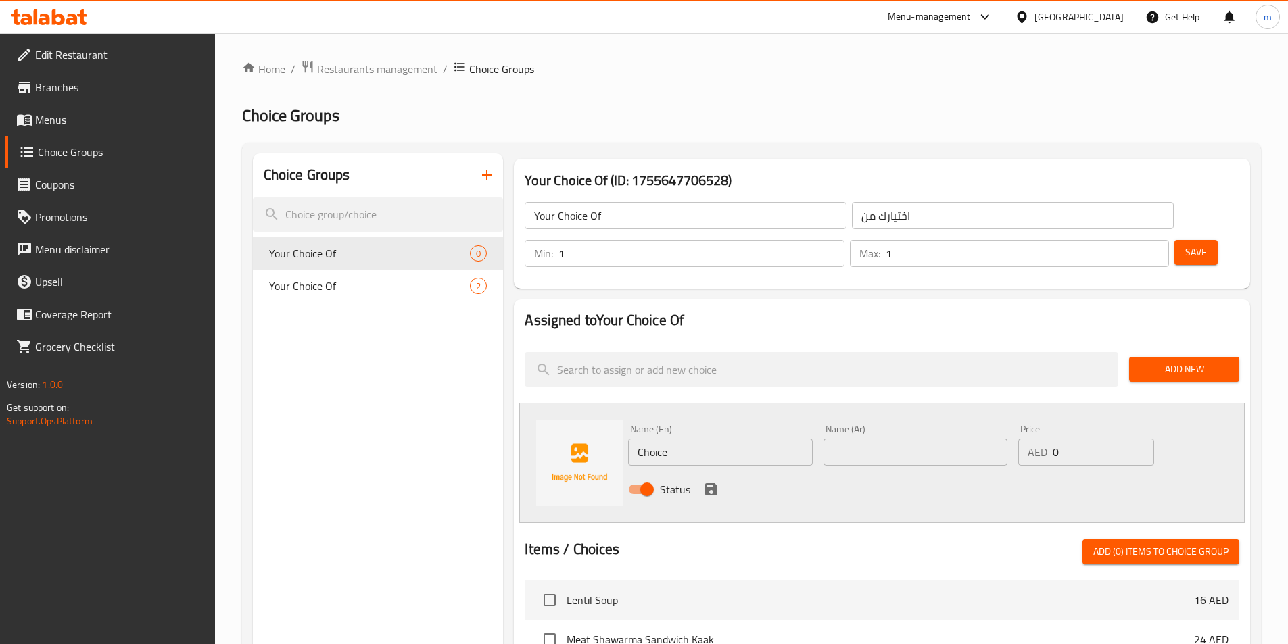
click at [662, 439] on input "Choice" at bounding box center [720, 452] width 184 height 27
paste input "rice"
click at [643, 439] on input "rice" at bounding box center [720, 452] width 184 height 27
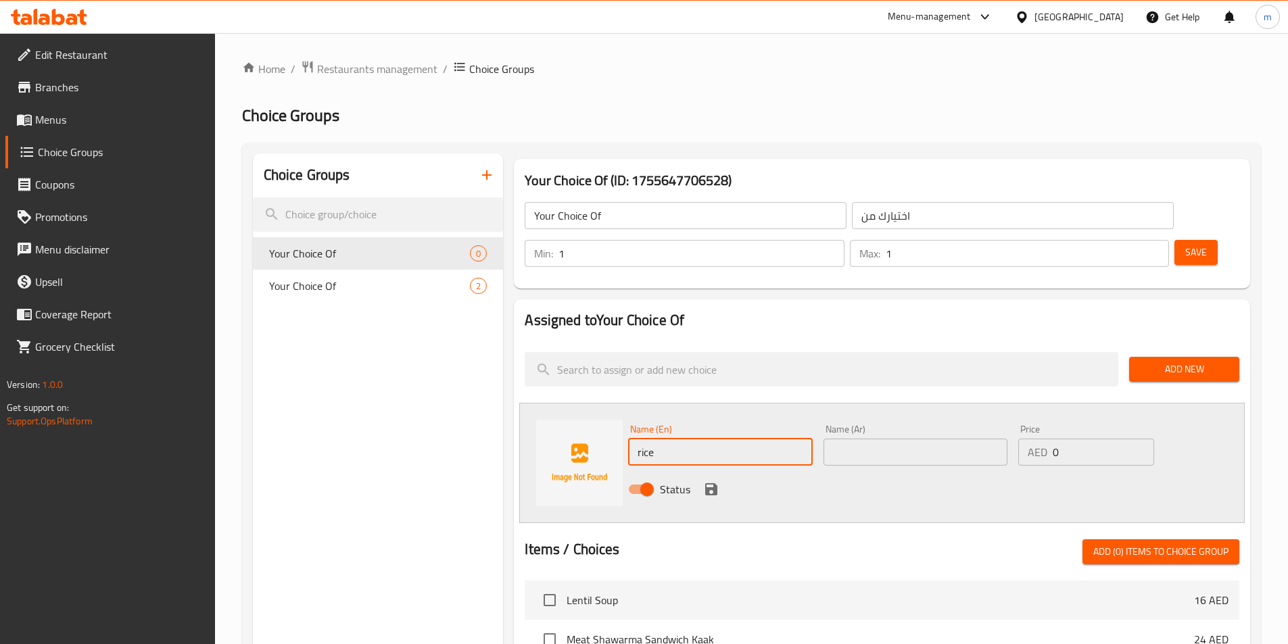
click at [643, 439] on input "rice" at bounding box center [720, 452] width 184 height 27
type input "Rice"
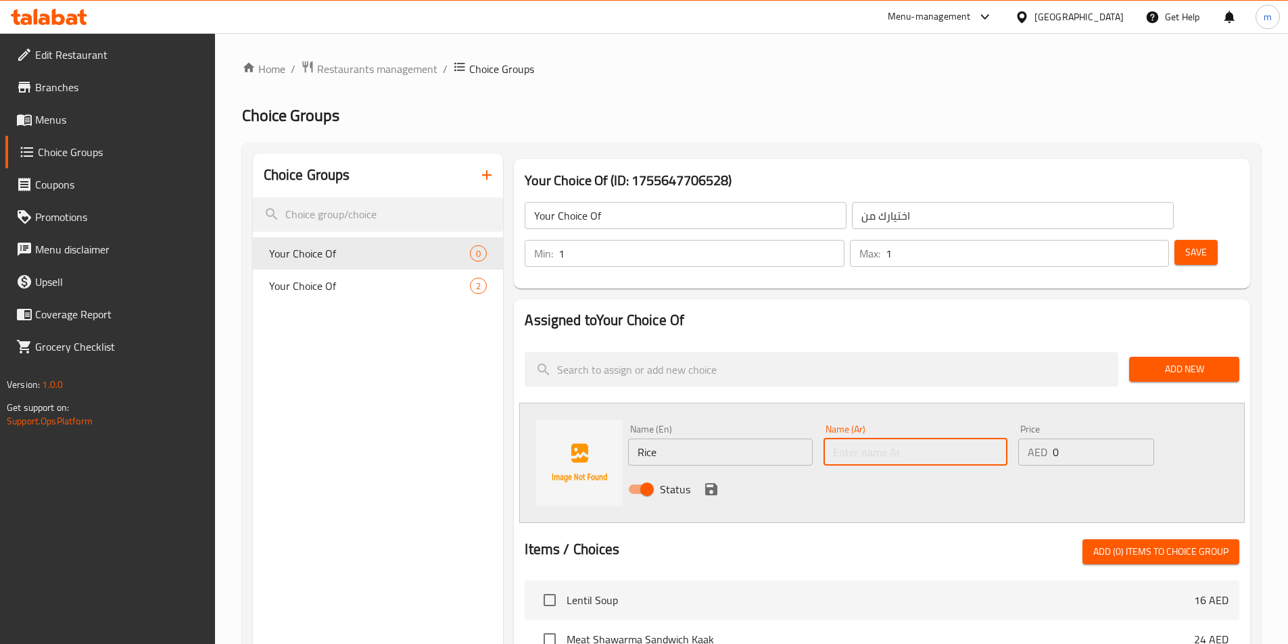
click at [906, 439] on input "text" at bounding box center [915, 452] width 184 height 27
type input "ارز"
drag, startPoint x: 707, startPoint y: 450, endPoint x: 725, endPoint y: 439, distance: 21.2
click at [707, 483] on icon "save" at bounding box center [711, 489] width 12 height 12
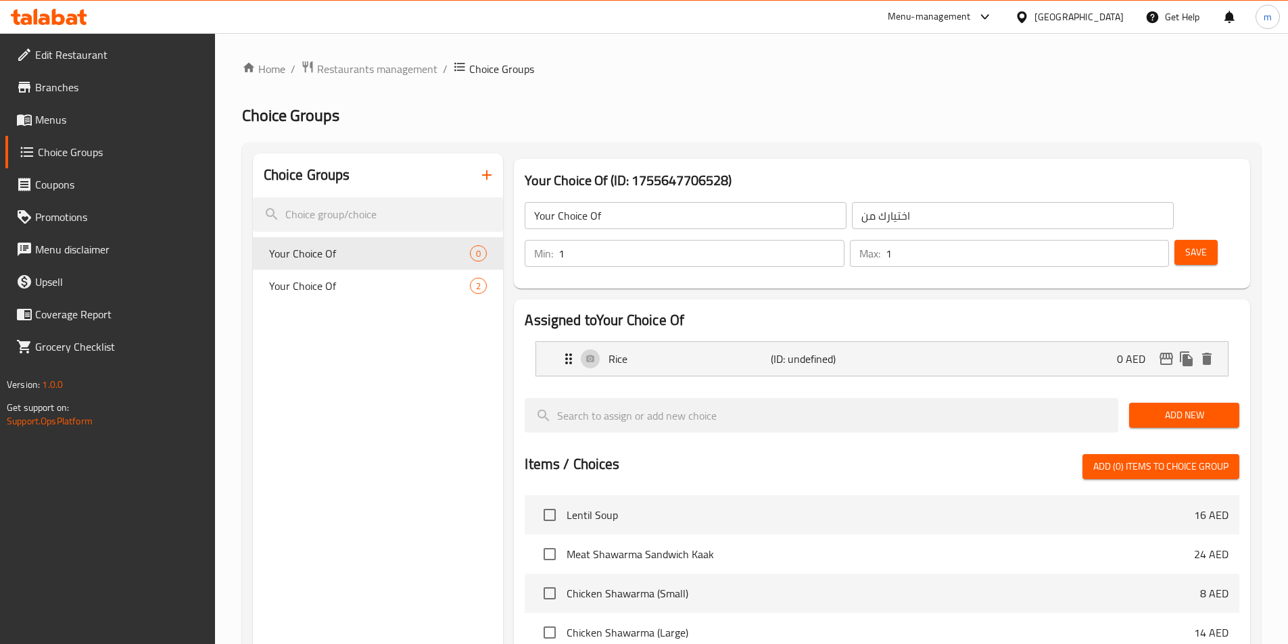
click at [1206, 407] on span "Add New" at bounding box center [1183, 415] width 89 height 17
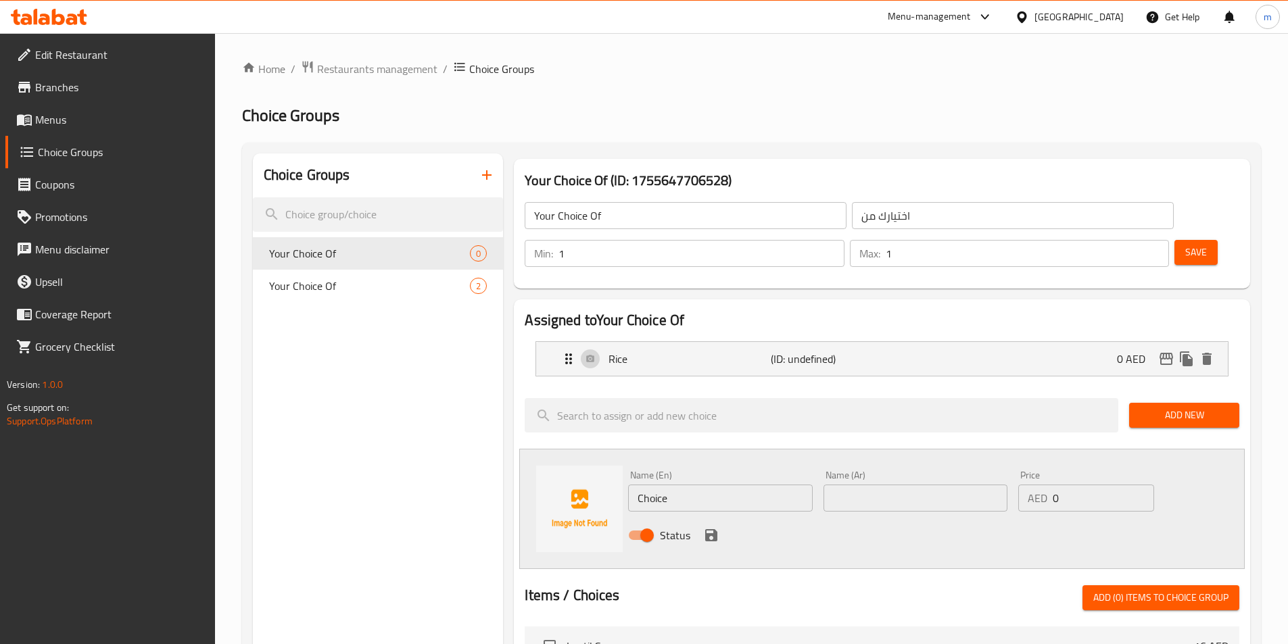
click at [685, 485] on input "Choice" at bounding box center [720, 498] width 184 height 27
paste input "fries"
click at [681, 485] on input "fries" at bounding box center [720, 498] width 184 height 27
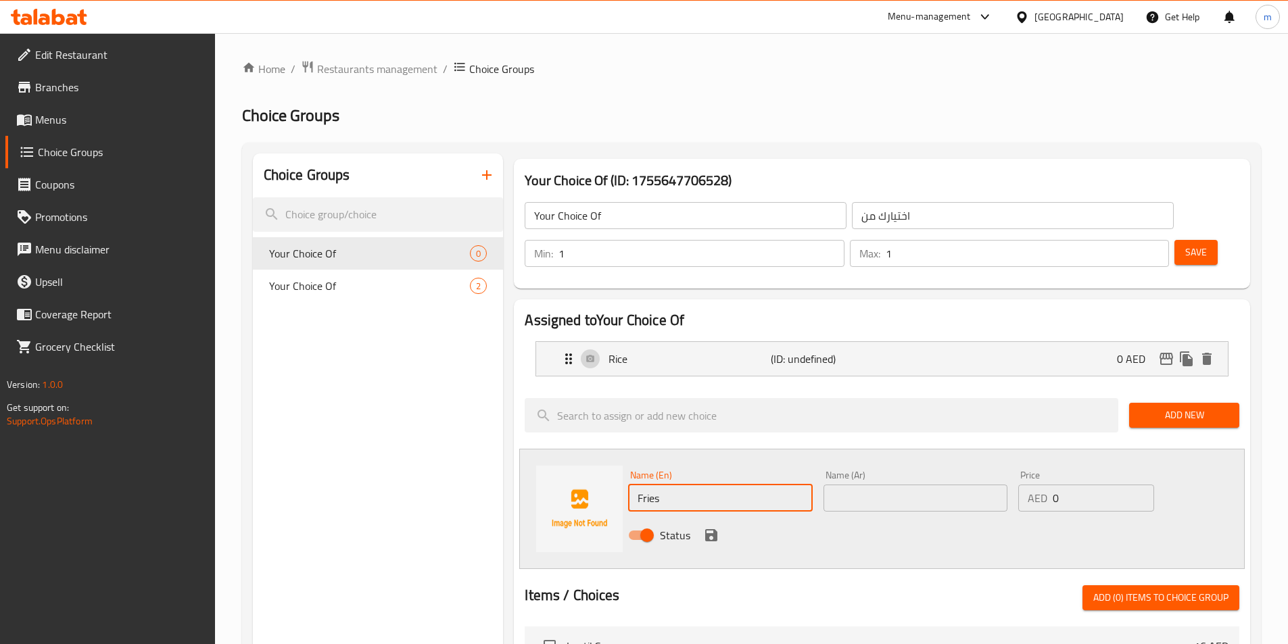
click at [791, 485] on input "Fries" at bounding box center [720, 498] width 184 height 27
type input "Fries"
click at [846, 485] on input "text" at bounding box center [915, 498] width 184 height 27
click at [866, 485] on input "text" at bounding box center [915, 498] width 184 height 27
paste input "البطاطس المقلية"
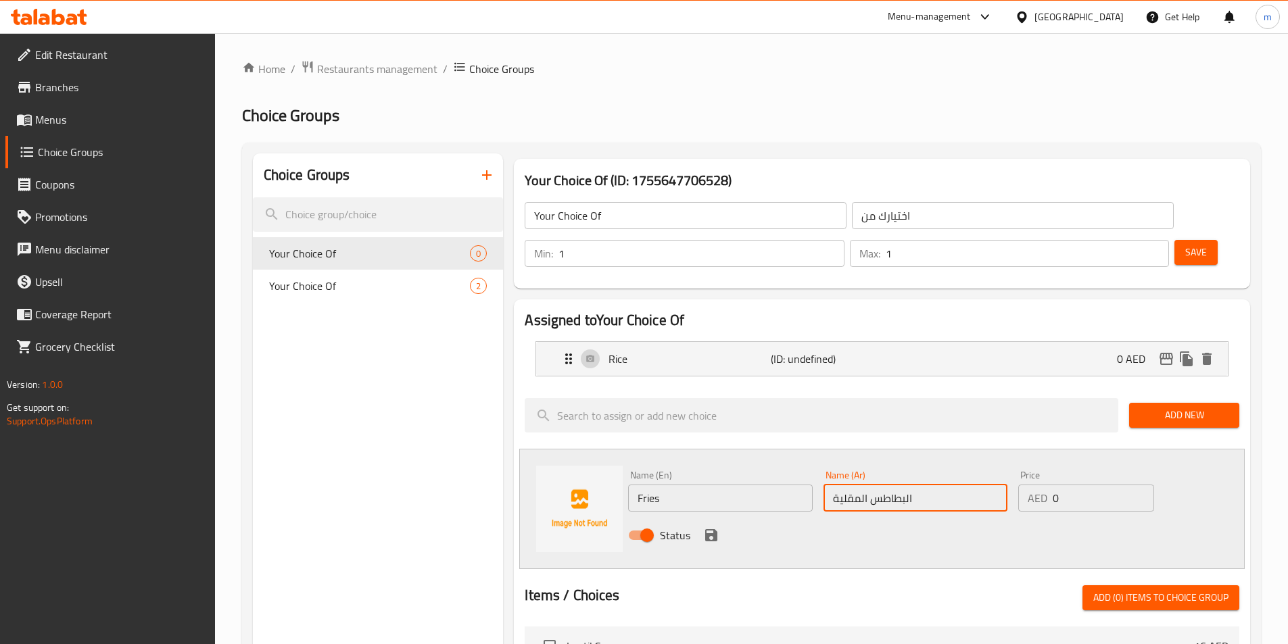
type input "البطاطس المقلية"
click at [710, 527] on icon "save" at bounding box center [711, 535] width 16 height 16
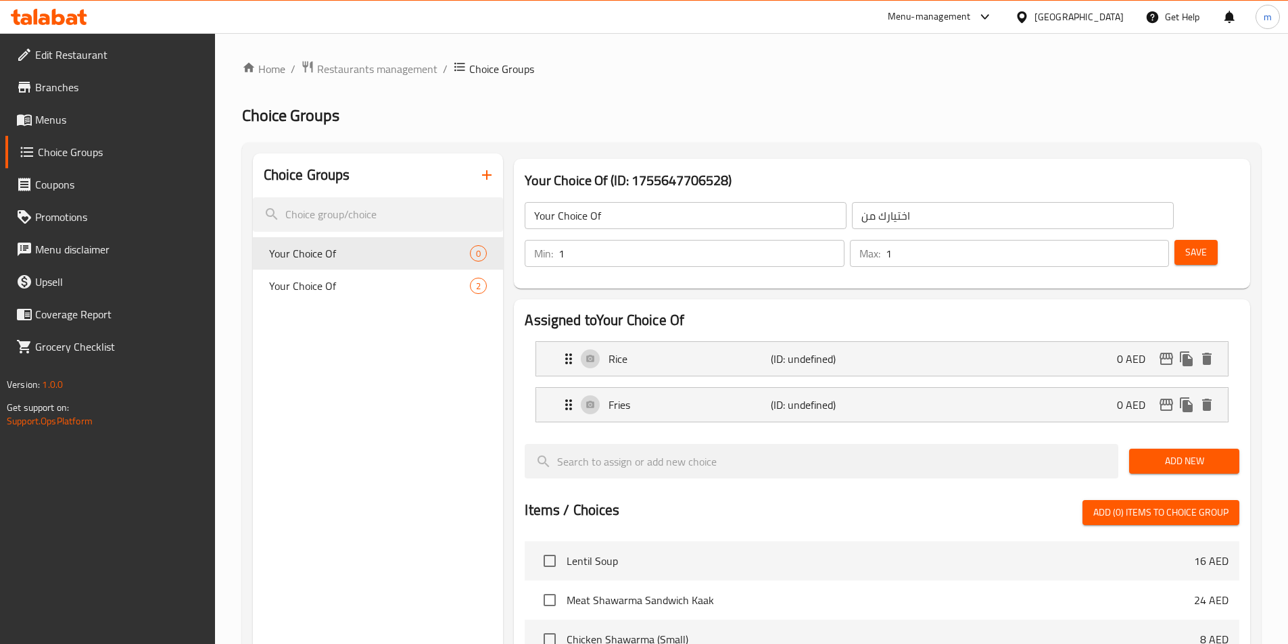
click at [1185, 240] on button "Save" at bounding box center [1195, 252] width 43 height 25
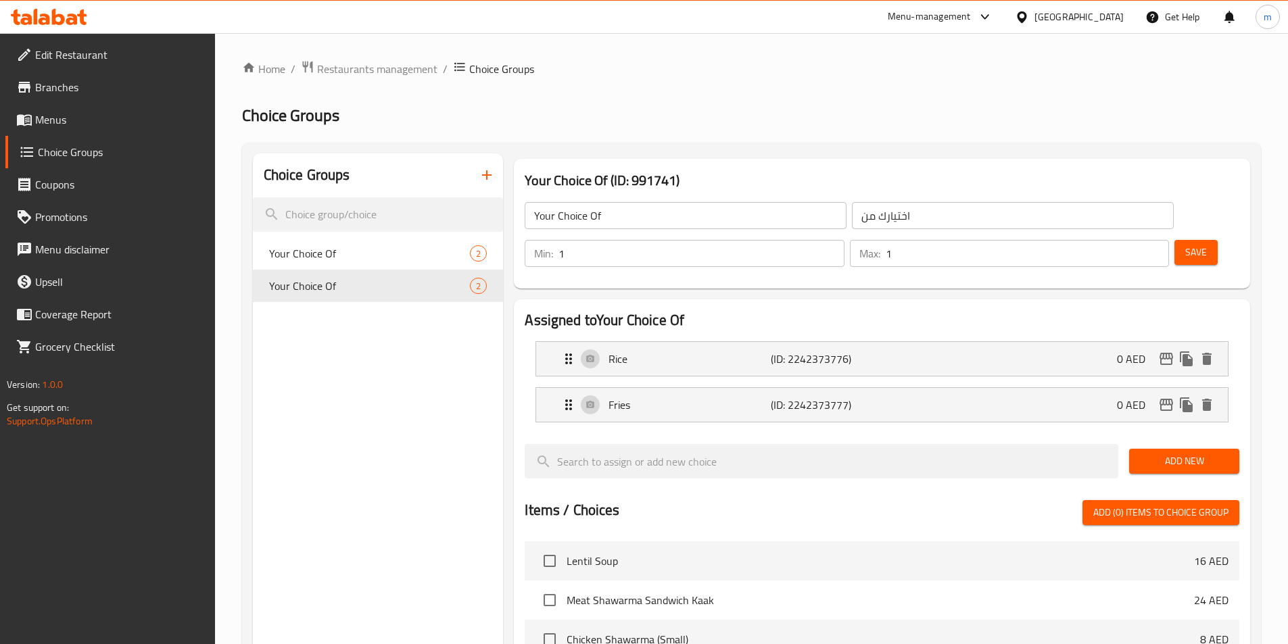
click at [1174, 240] on button "Save" at bounding box center [1195, 252] width 43 height 25
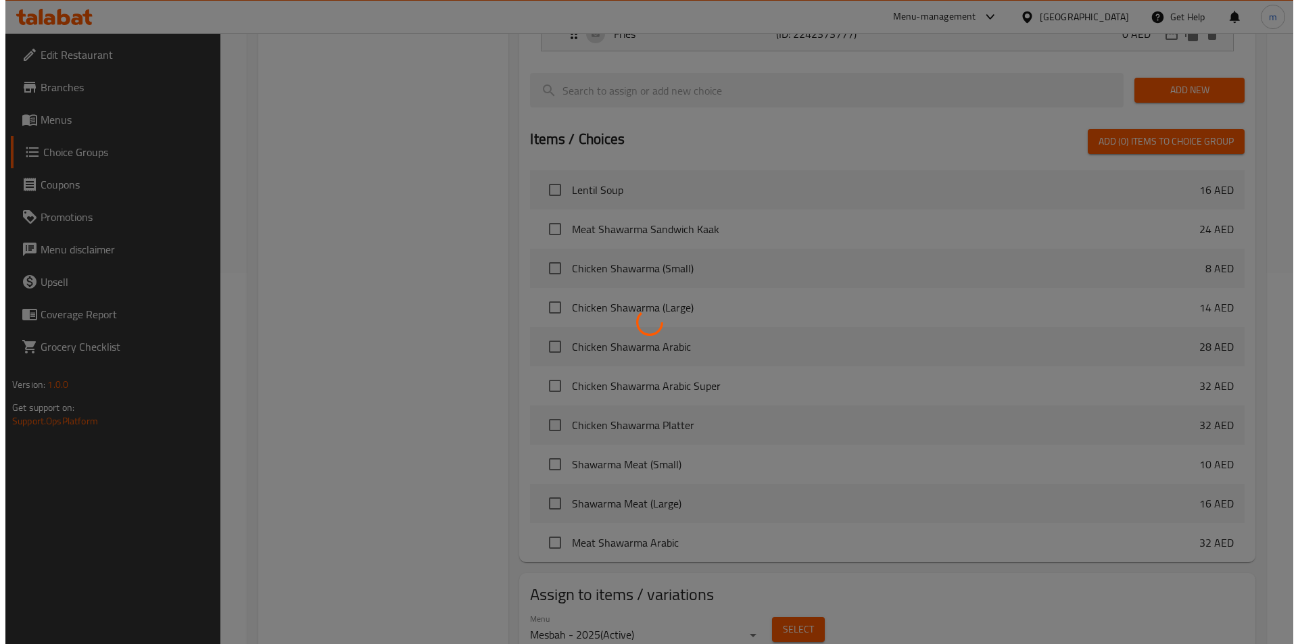
scroll to position [389, 0]
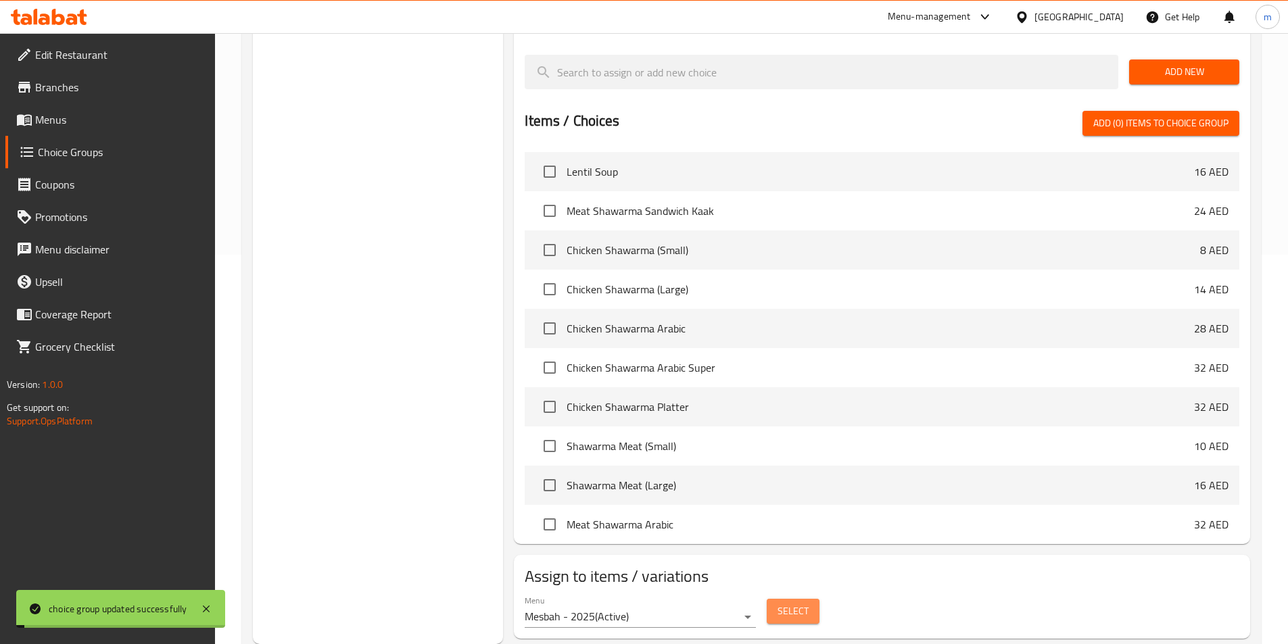
click at [789, 603] on span "Select" at bounding box center [792, 611] width 31 height 17
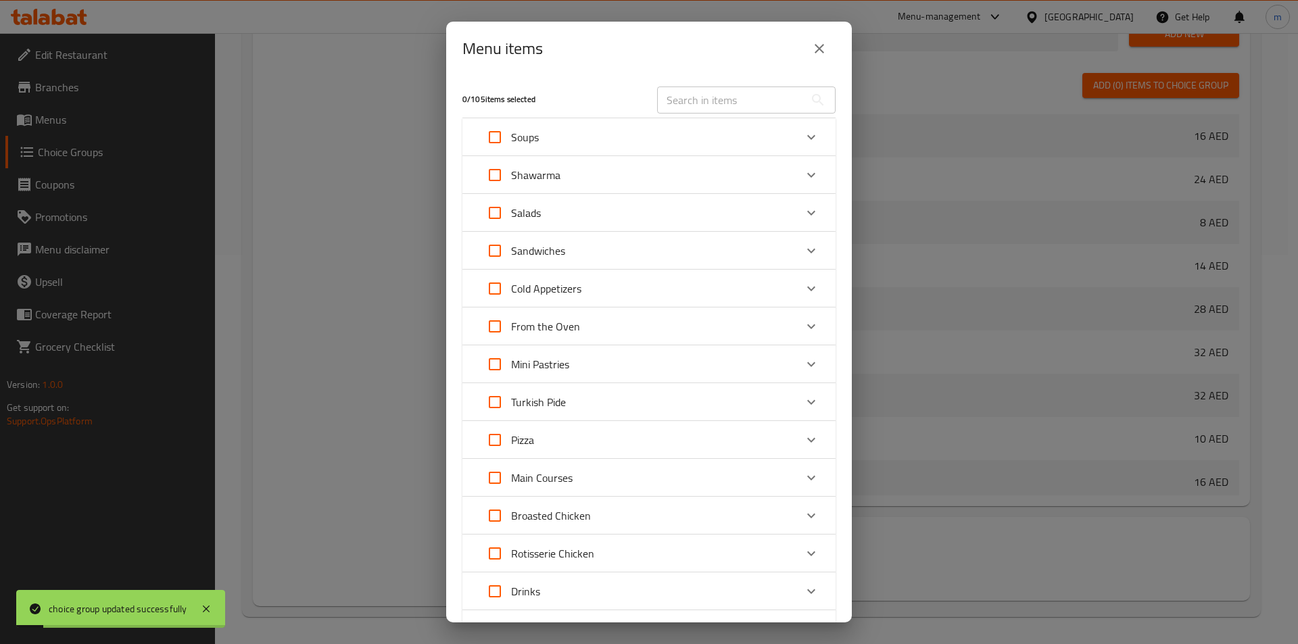
scroll to position [120, 0]
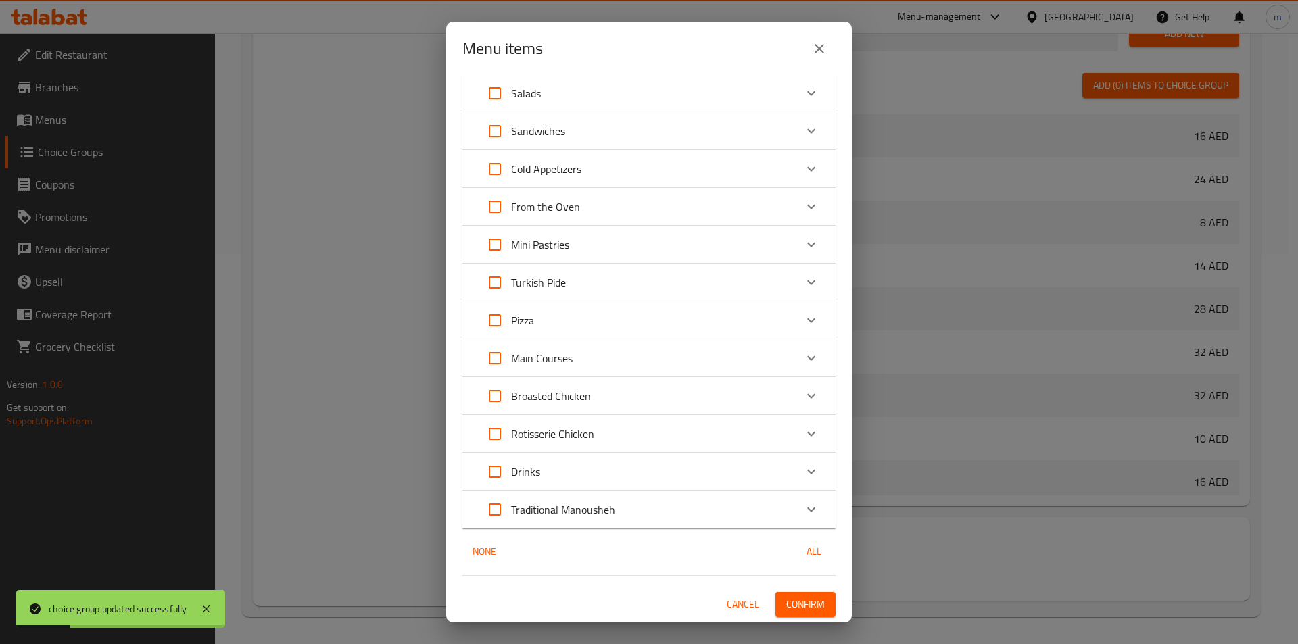
click at [524, 430] on p "Rotisserie Chicken" at bounding box center [552, 434] width 83 height 16
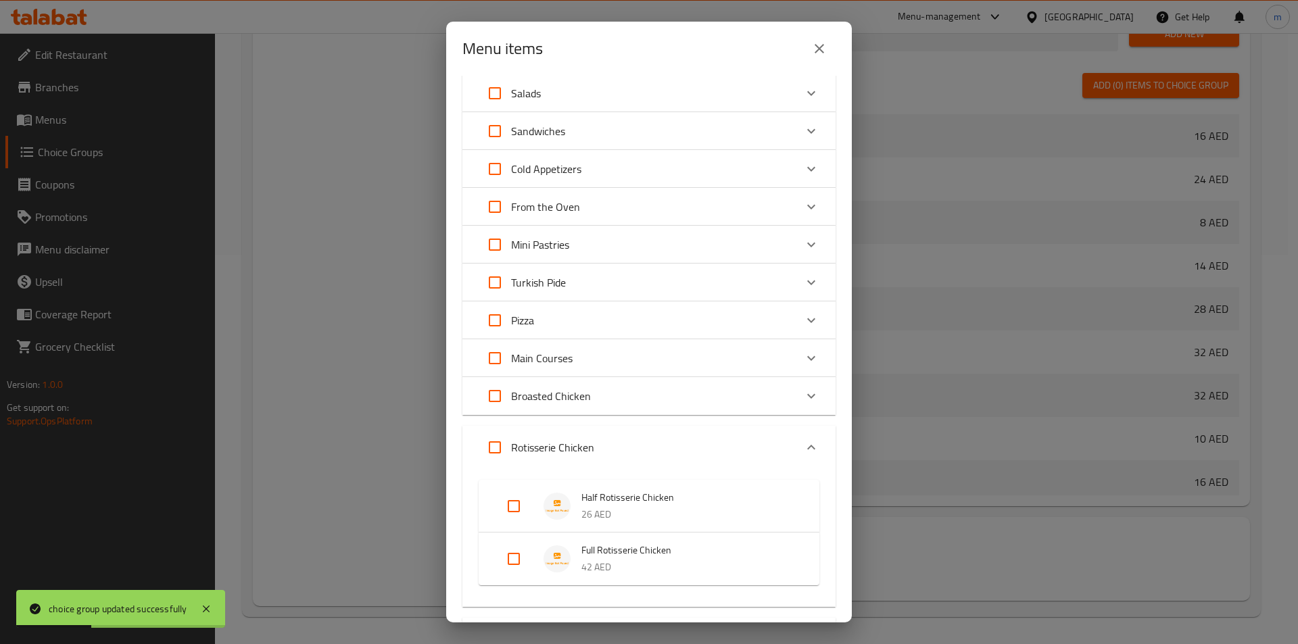
click at [504, 505] on input "Expand" at bounding box center [513, 506] width 32 height 32
checkbox input "true"
click at [517, 560] on input "Expand" at bounding box center [513, 570] width 32 height 32
checkbox input "true"
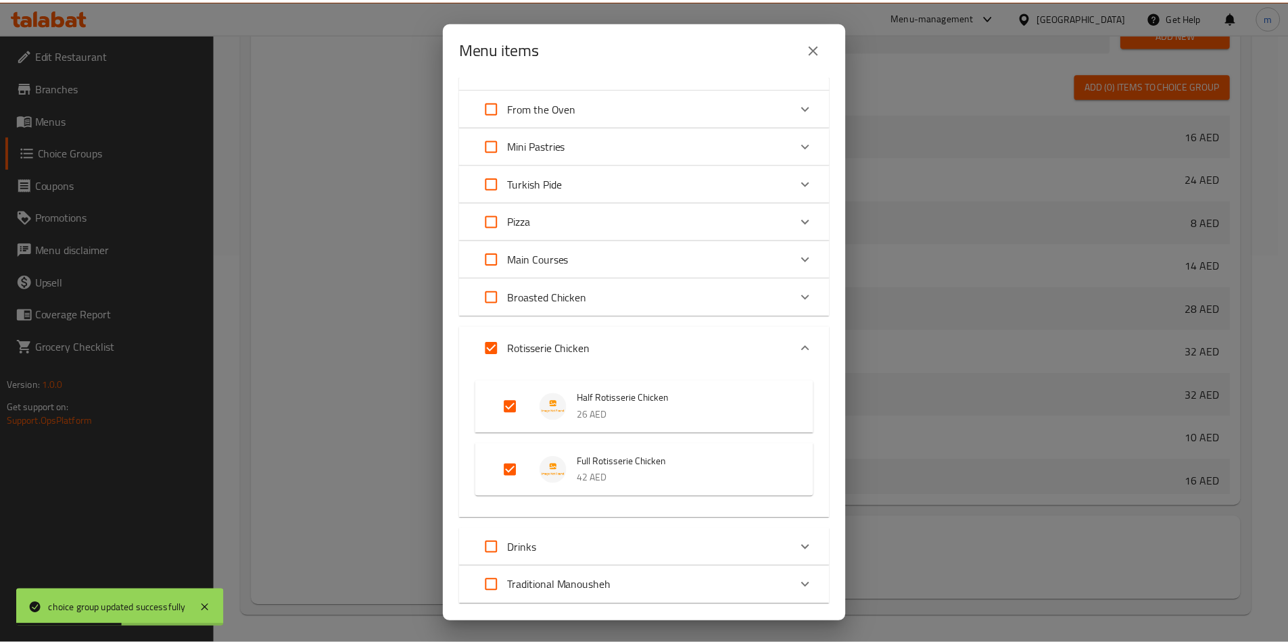
scroll to position [295, 0]
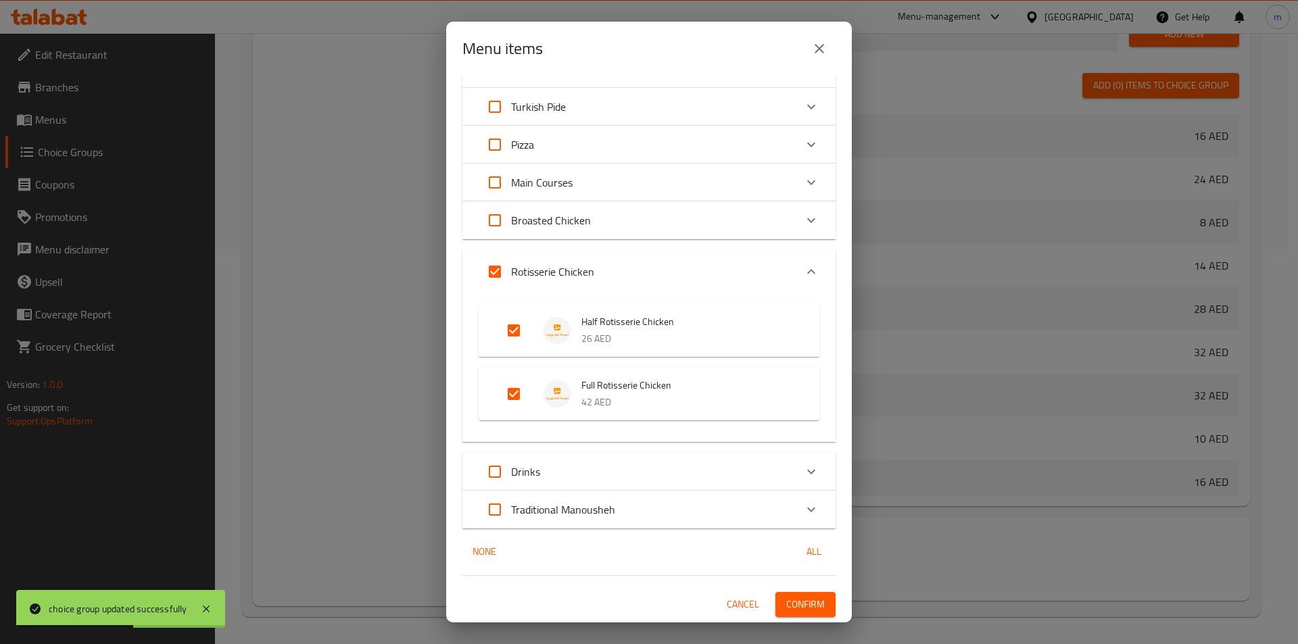
click at [795, 610] on span "Confirm" at bounding box center [805, 604] width 39 height 17
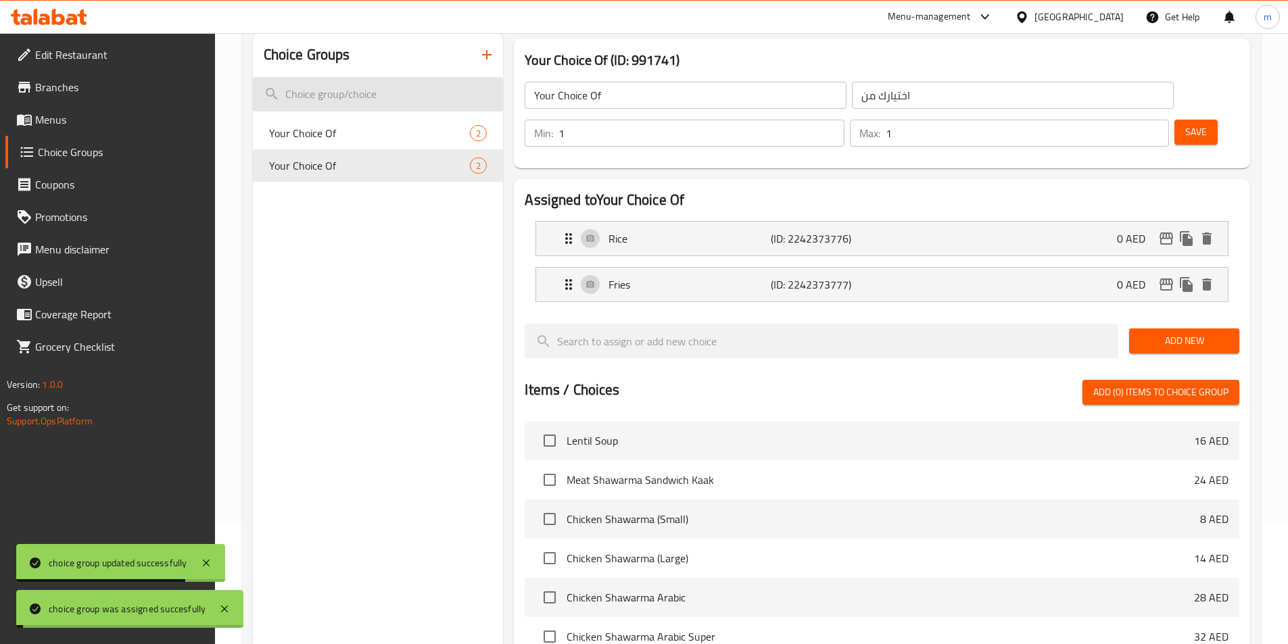
scroll to position [0, 0]
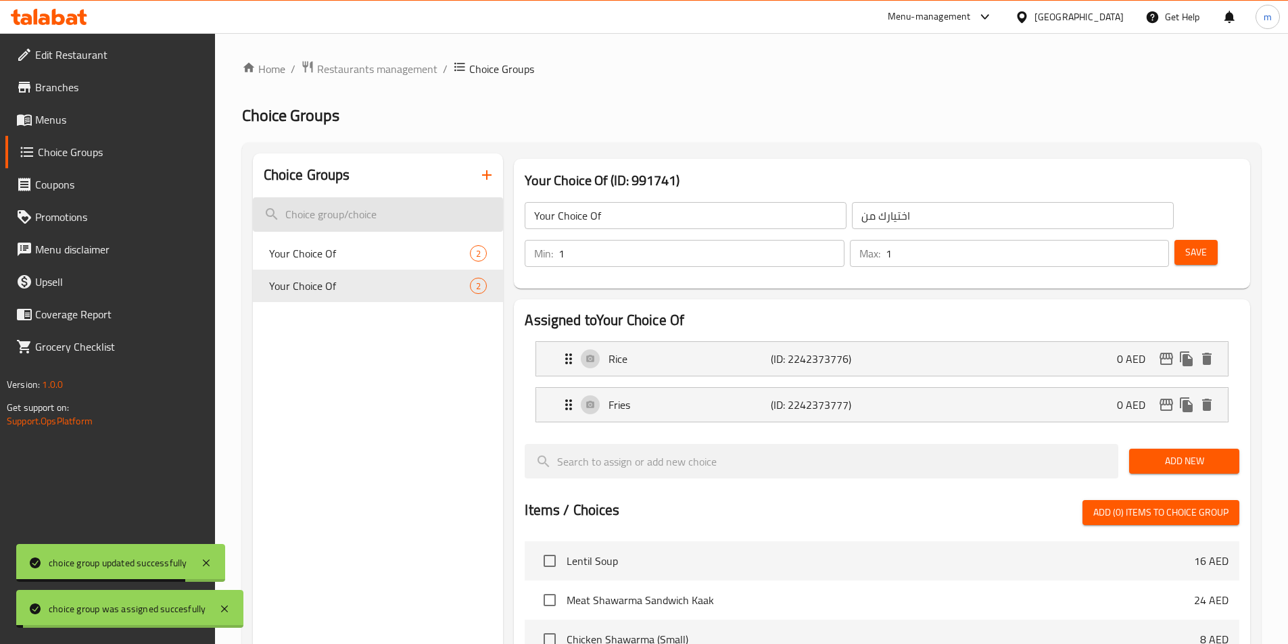
click at [299, 209] on input "search" at bounding box center [378, 214] width 251 height 34
click at [49, 112] on span "Menus" at bounding box center [119, 120] width 169 height 16
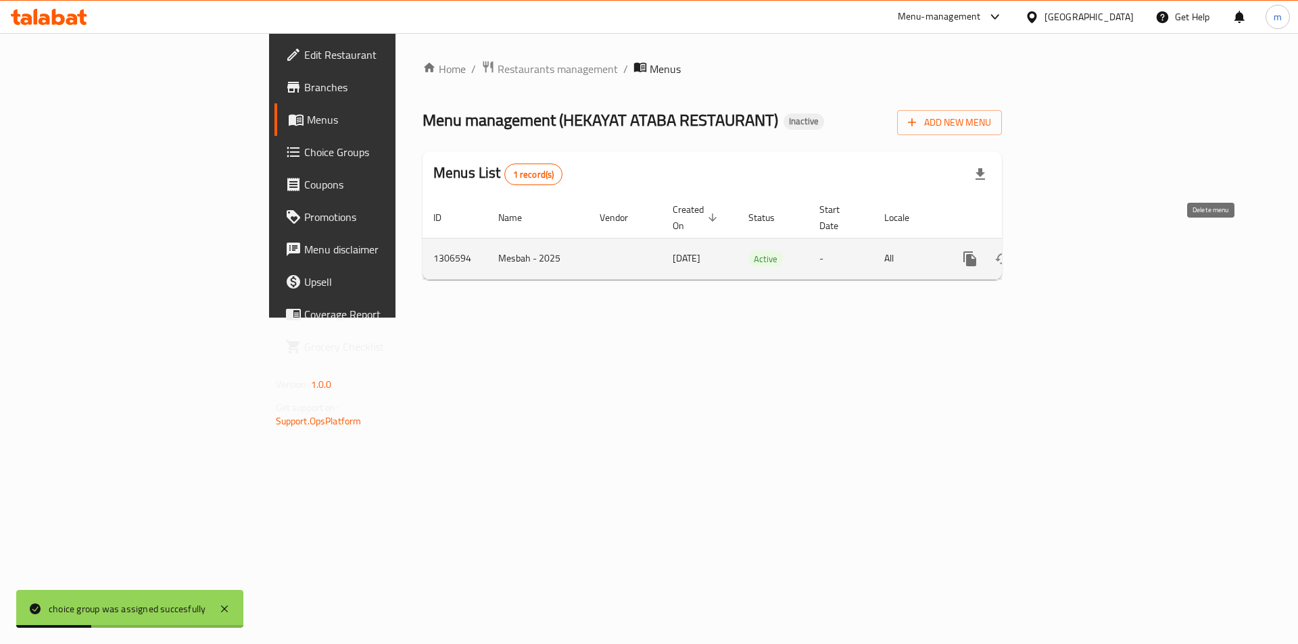
click at [1051, 245] on button "enhanced table" at bounding box center [1035, 259] width 32 height 32
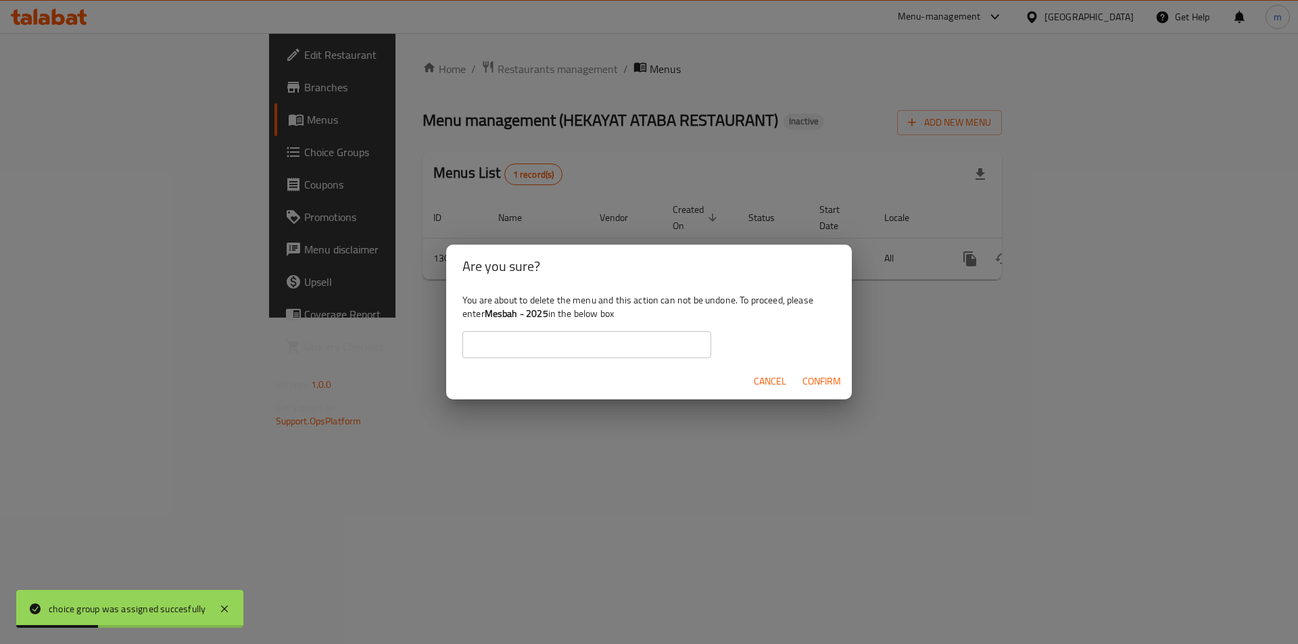
click at [1234, 245] on div "Are you sure? You are about to delete the menu and this action can not be undon…" at bounding box center [649, 322] width 1298 height 644
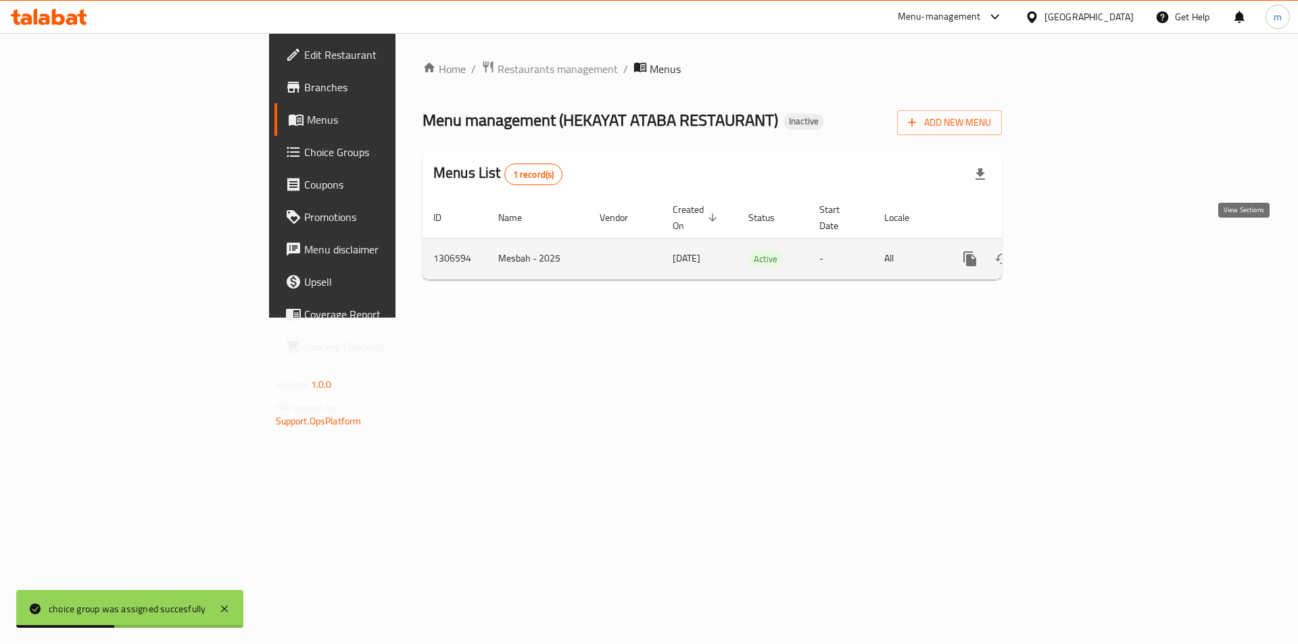
click at [1083, 245] on link "enhanced table" at bounding box center [1067, 259] width 32 height 32
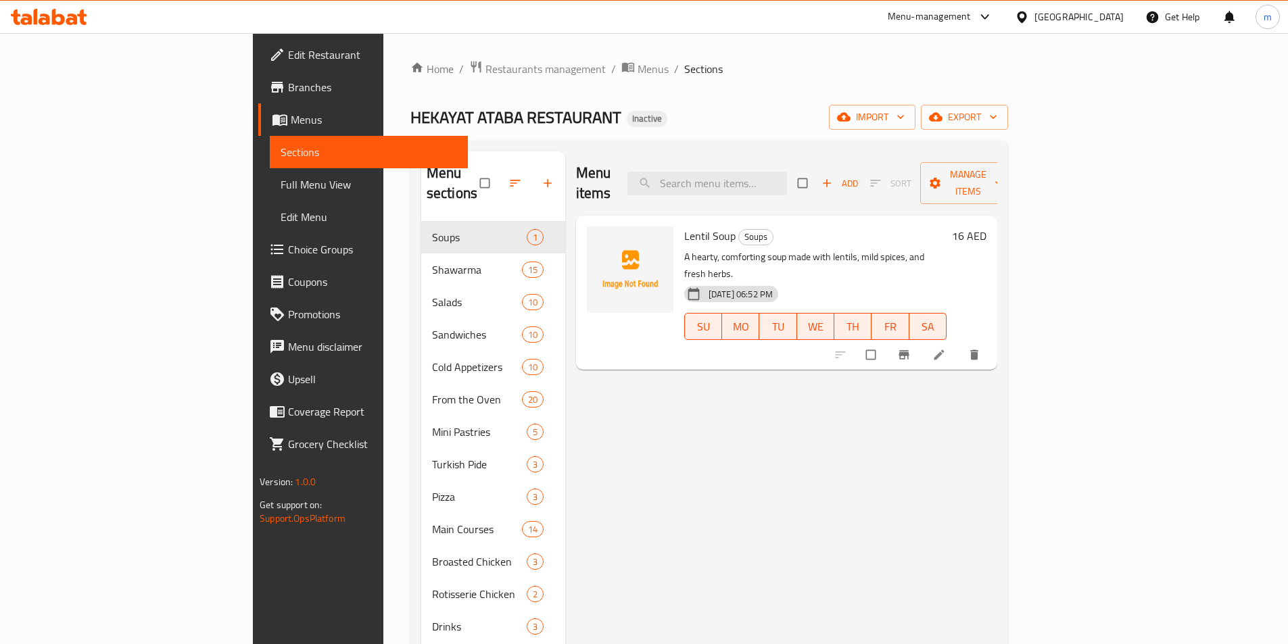
click at [1008, 95] on div "Home / Restaurants management / Menus / Sections HEKAYAT ATABA RESTAURANT Inact…" at bounding box center [708, 433] width 597 height 746
click at [997, 112] on span "export" at bounding box center [964, 117] width 66 height 17
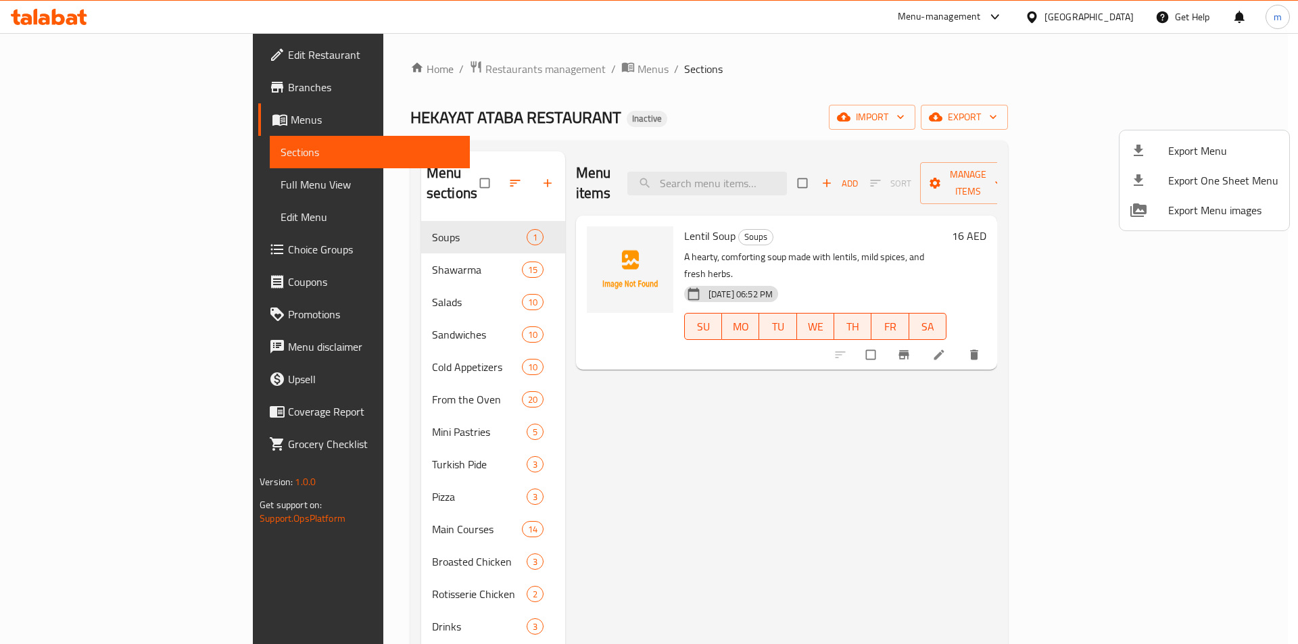
click at [1137, 167] on li "Export One Sheet Menu" at bounding box center [1204, 181] width 170 height 30
drag, startPoint x: 885, startPoint y: 572, endPoint x: 910, endPoint y: 561, distance: 26.6
click at [885, 572] on div at bounding box center [649, 322] width 1298 height 644
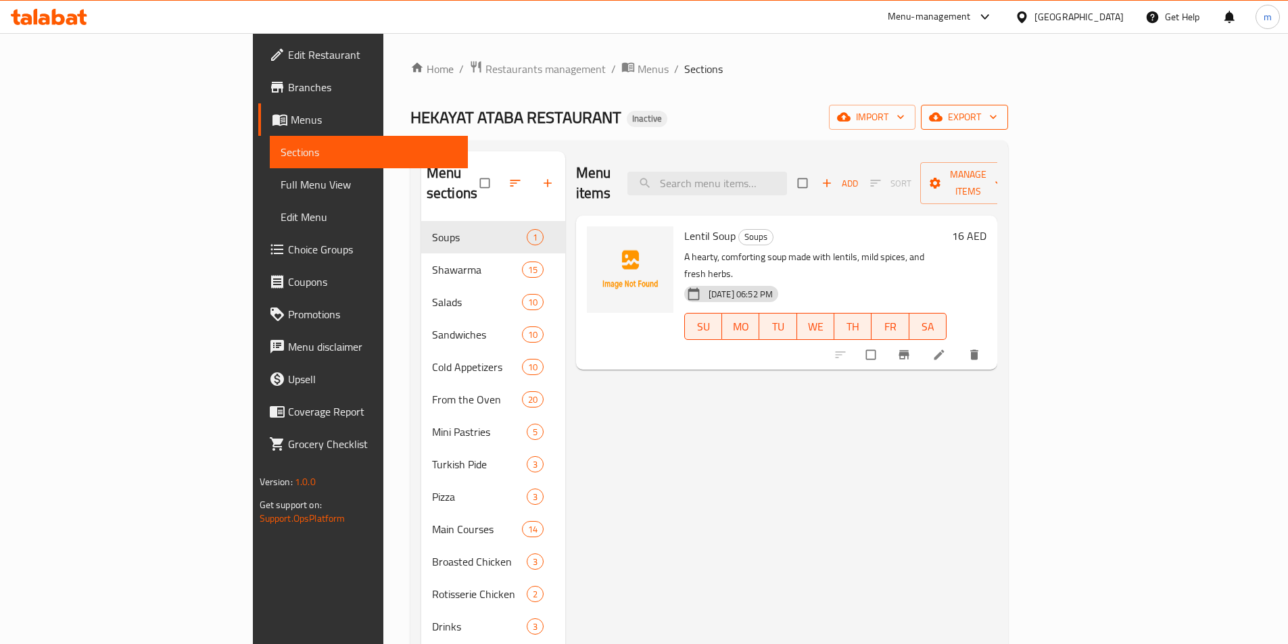
click at [997, 109] on span "export" at bounding box center [964, 117] width 66 height 17
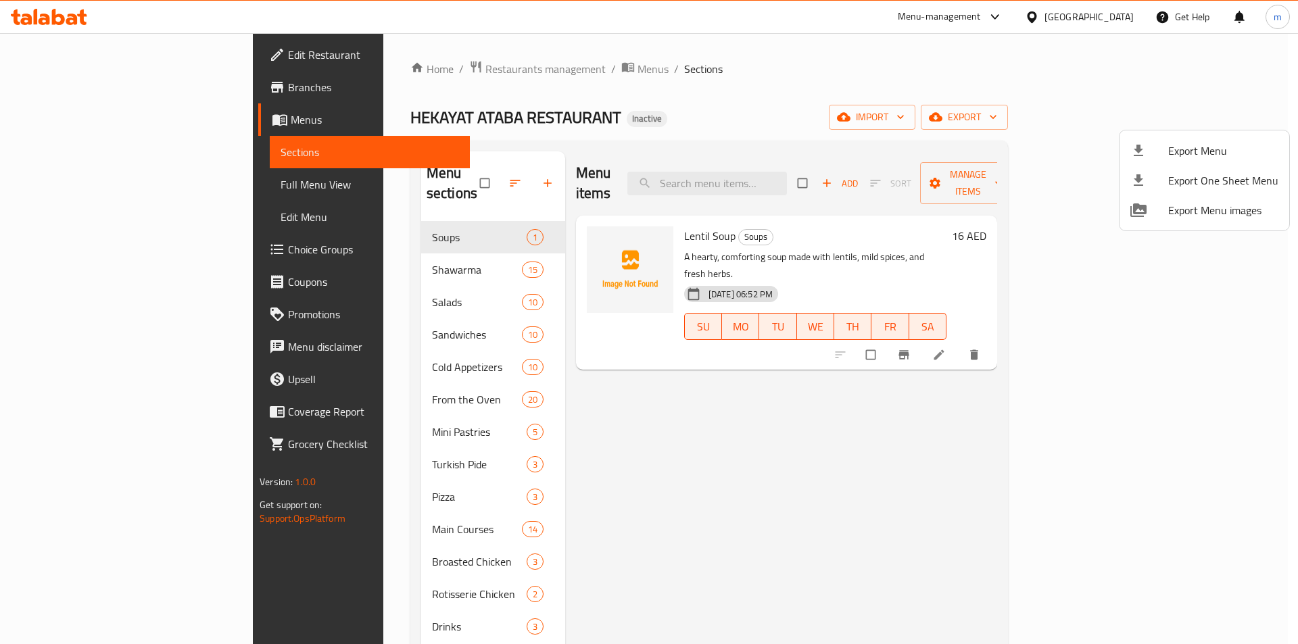
click at [1171, 149] on span "Export Menu" at bounding box center [1223, 151] width 110 height 16
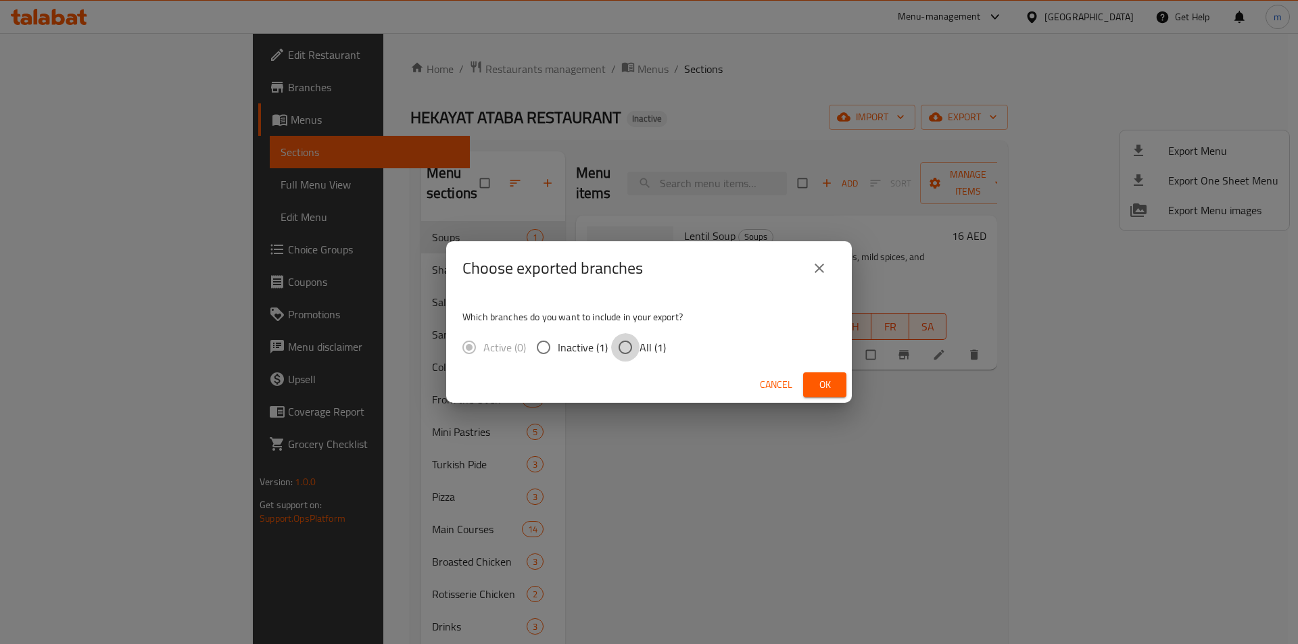
click at [616, 350] on input "All (1)" at bounding box center [625, 347] width 28 height 28
radio input "true"
click at [797, 385] on button "Cancel" at bounding box center [775, 384] width 43 height 25
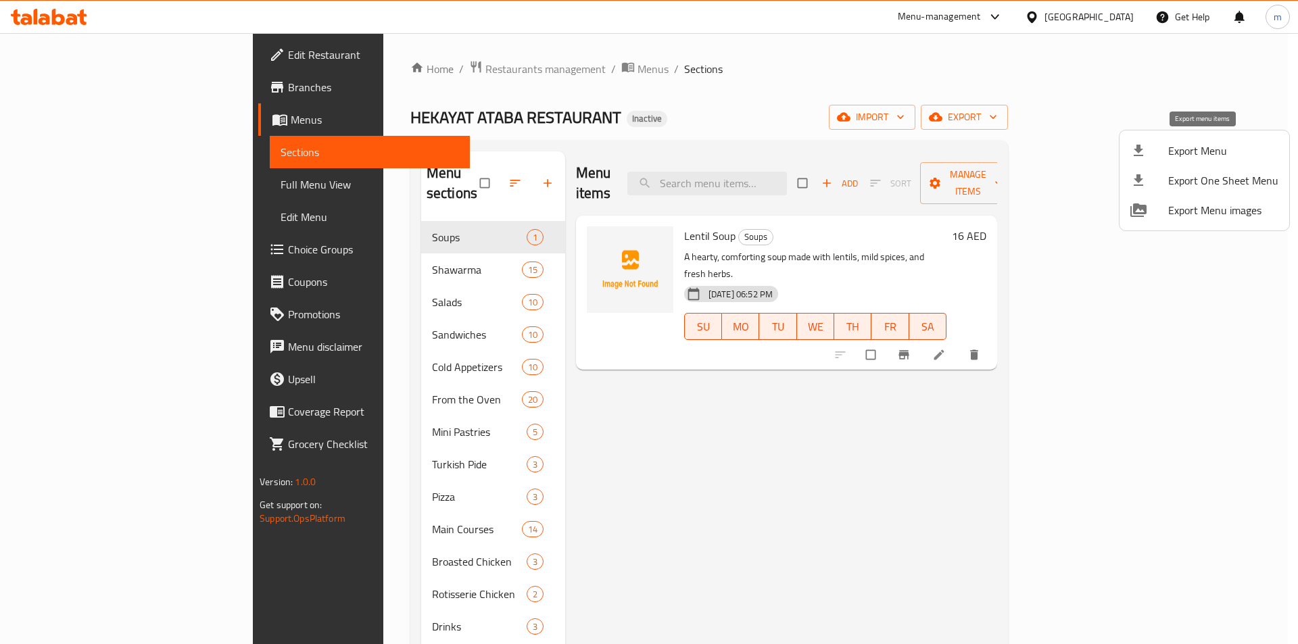
click at [1126, 150] on li "Export Menu" at bounding box center [1204, 151] width 170 height 30
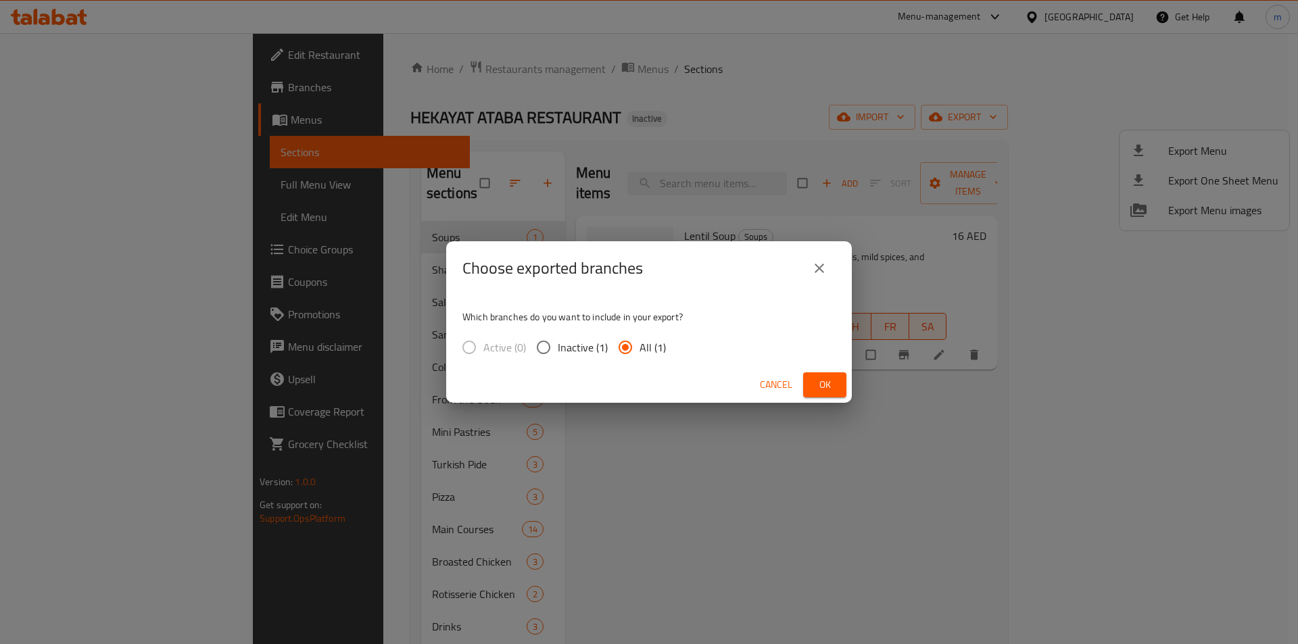
click at [813, 387] on button "Ok" at bounding box center [824, 384] width 43 height 25
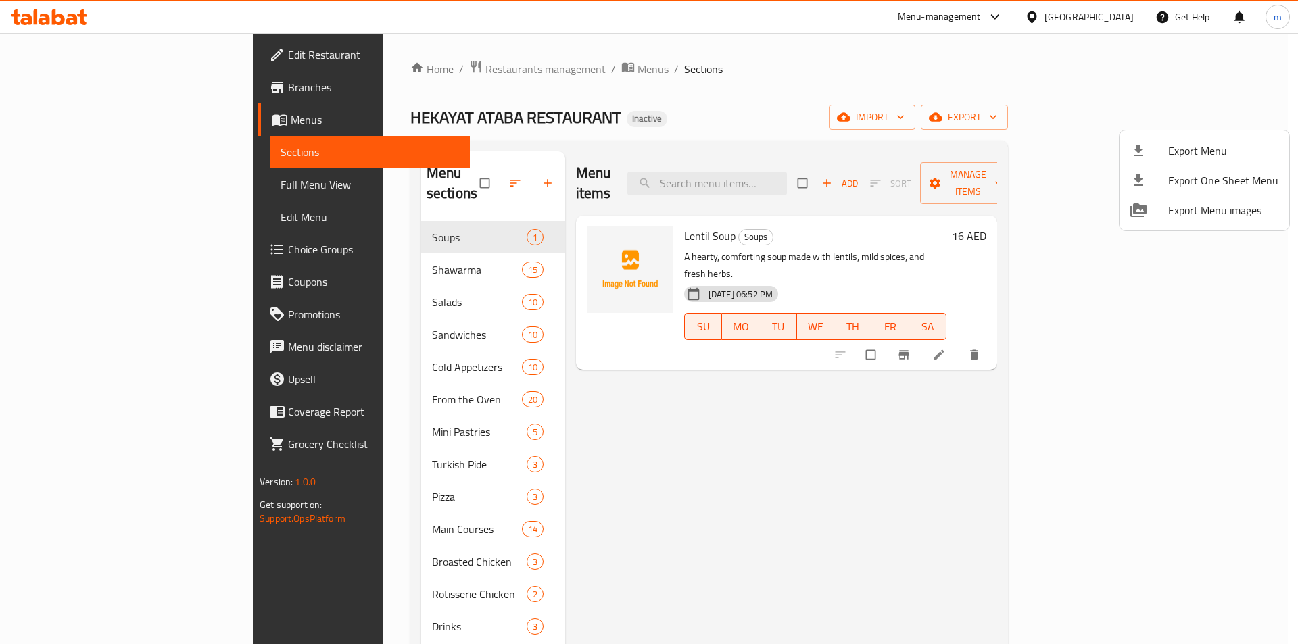
click at [921, 425] on div at bounding box center [649, 322] width 1298 height 644
click at [72, 187] on div at bounding box center [649, 322] width 1298 height 644
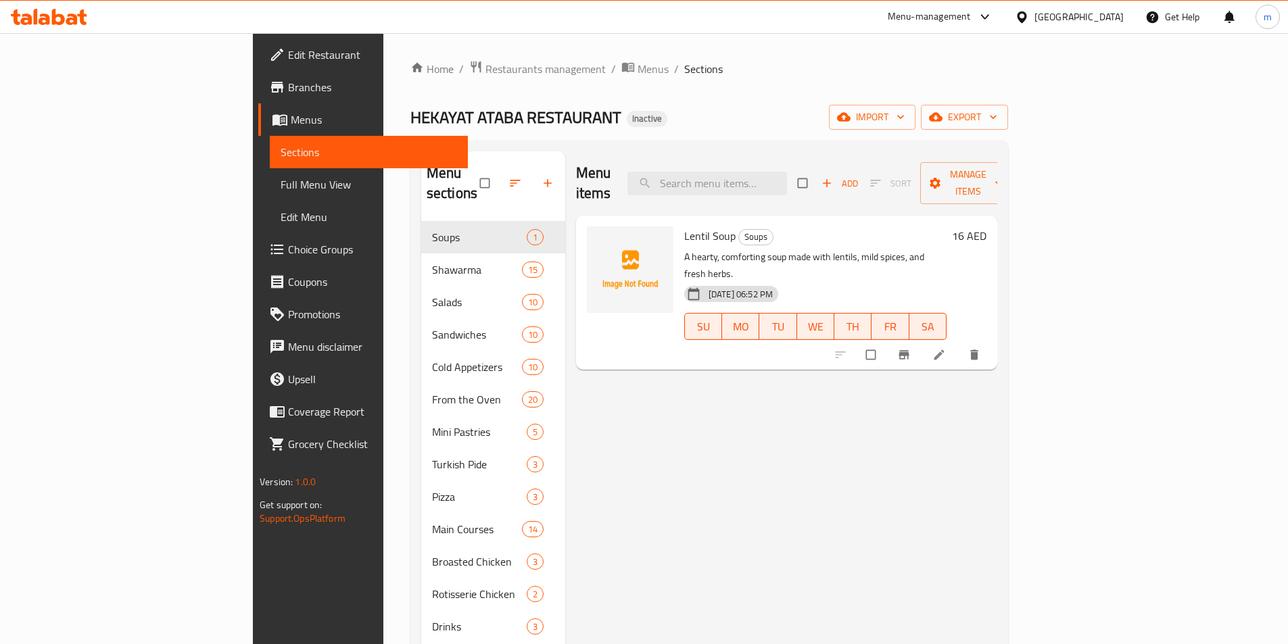
click at [280, 187] on span "Full Menu View" at bounding box center [368, 184] width 176 height 16
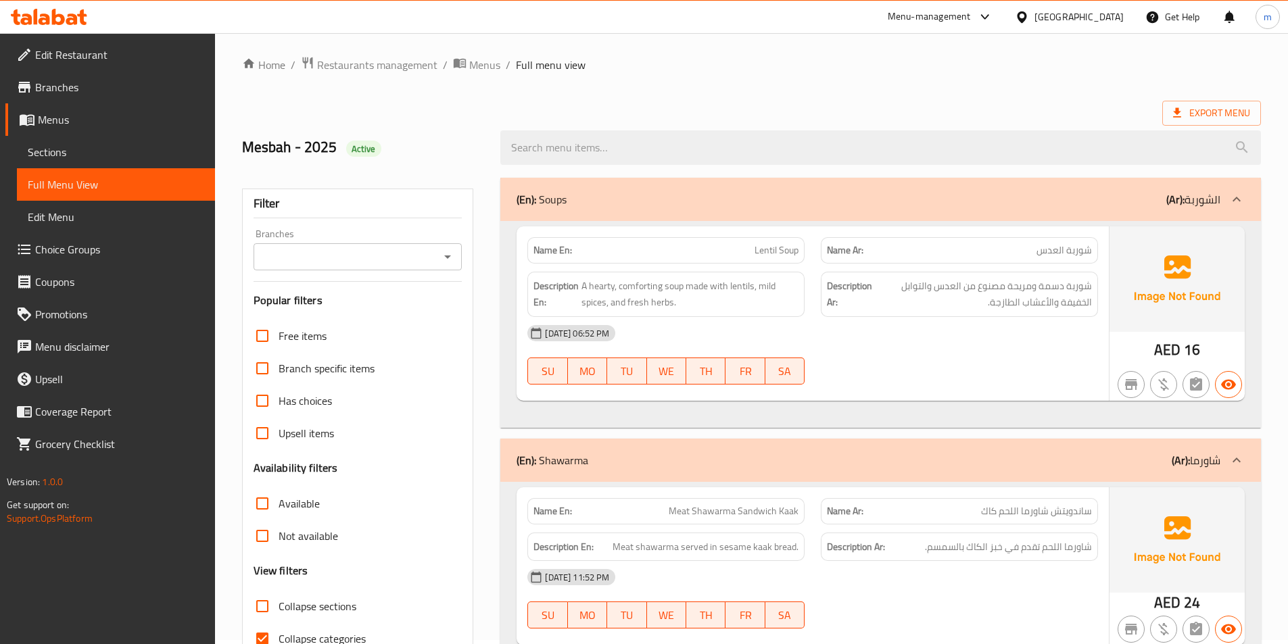
scroll to position [473, 0]
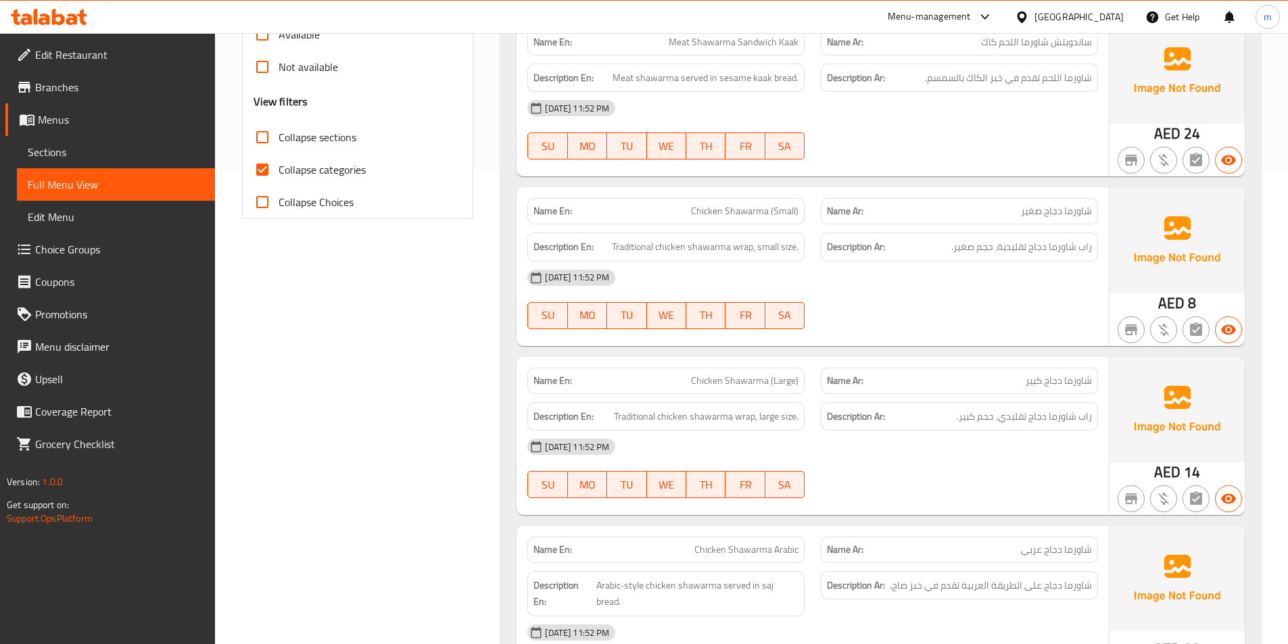
click at [262, 176] on input "Collapse categories" at bounding box center [262, 169] width 32 height 32
checkbox input "false"
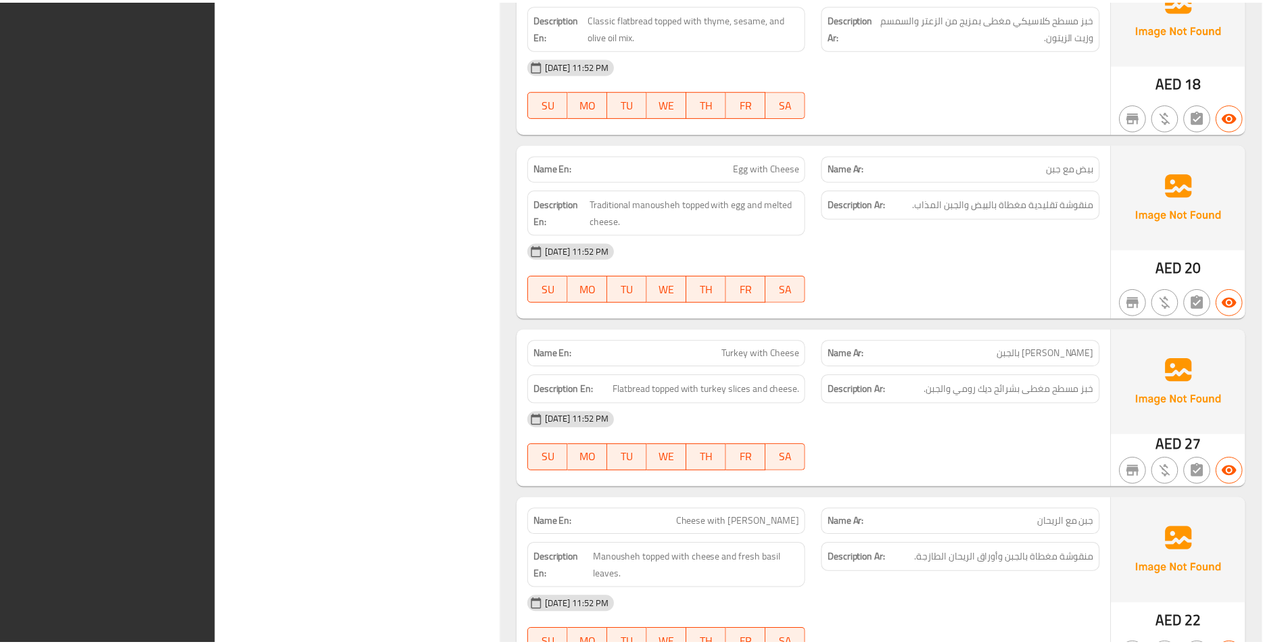
scroll to position [21550, 0]
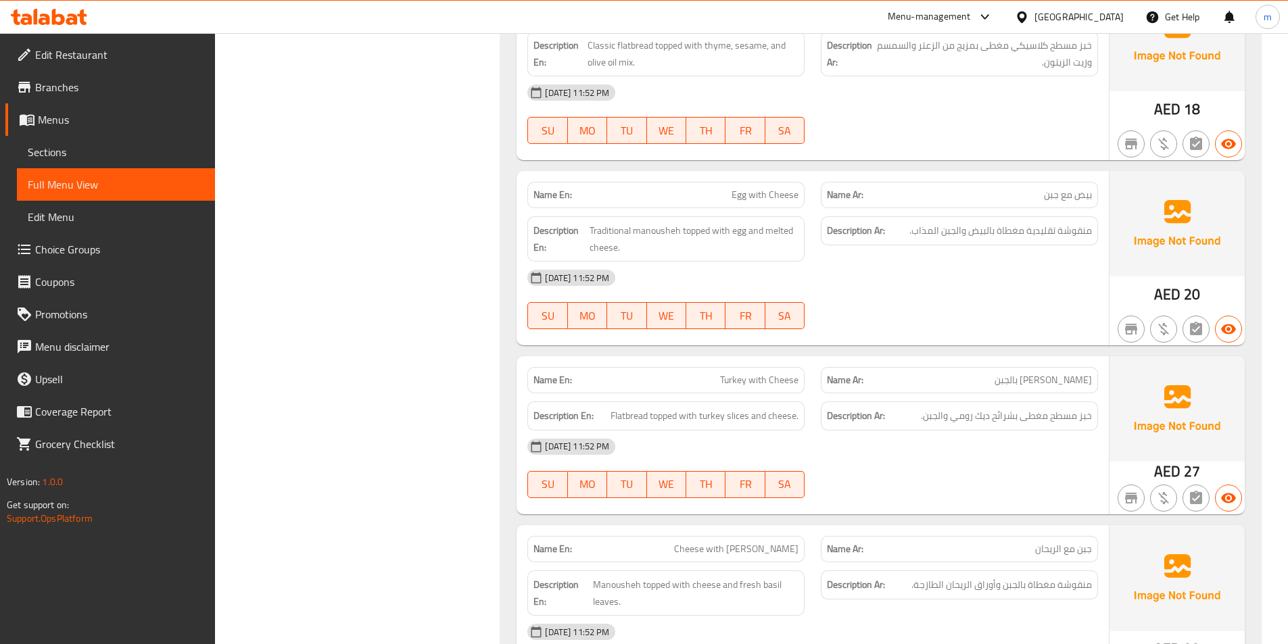
scroll to position [21280, 0]
